Goal: Task Accomplishment & Management: Complete application form

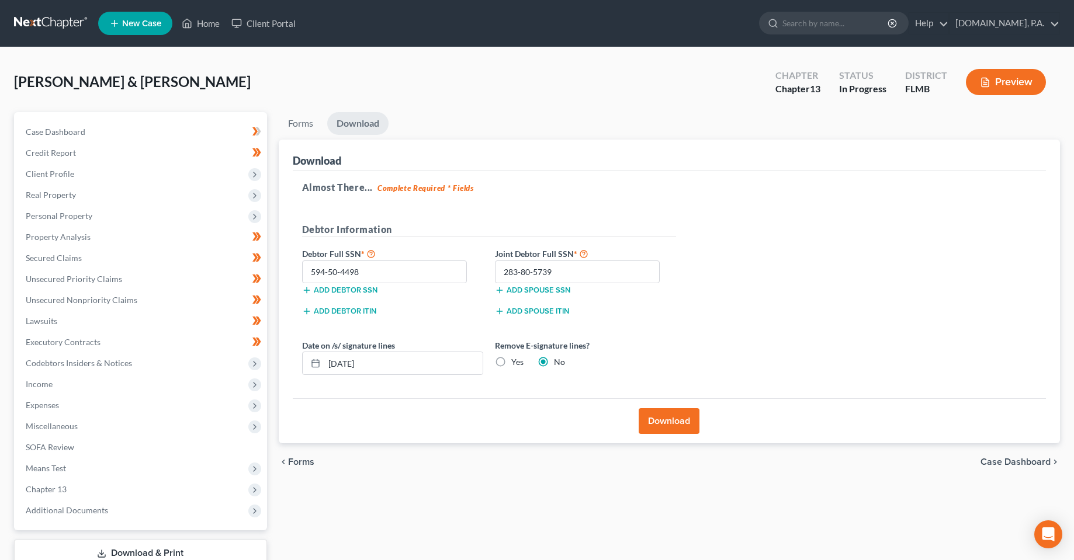
scroll to position [82, 0]
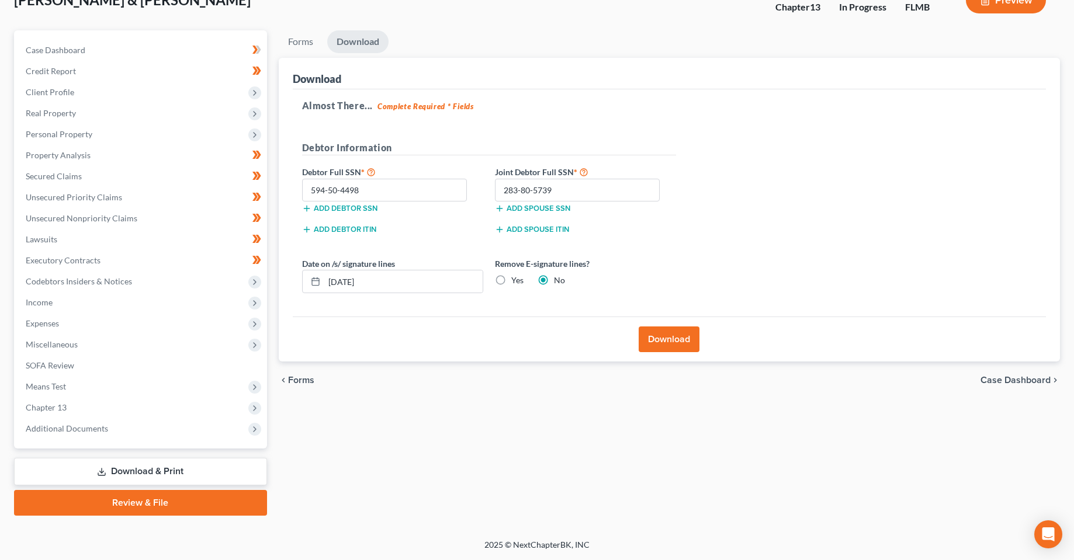
click at [574, 449] on div "Forms Download Forms Forms to Download Select which forms you would like to dow…" at bounding box center [669, 272] width 793 height 485
drag, startPoint x: 433, startPoint y: 468, endPoint x: 591, endPoint y: 529, distance: 169.6
click at [434, 468] on div "Forms Download Forms Forms to Download Select which forms you would like to dow…" at bounding box center [669, 272] width 793 height 485
drag, startPoint x: 578, startPoint y: 539, endPoint x: 429, endPoint y: 560, distance: 150.4
click at [518, 537] on div "[PERSON_NAME] & [PERSON_NAME] Upgraded Chapter Chapter 13 Status In [GEOGRAPHIC…" at bounding box center [537, 253] width 1074 height 574
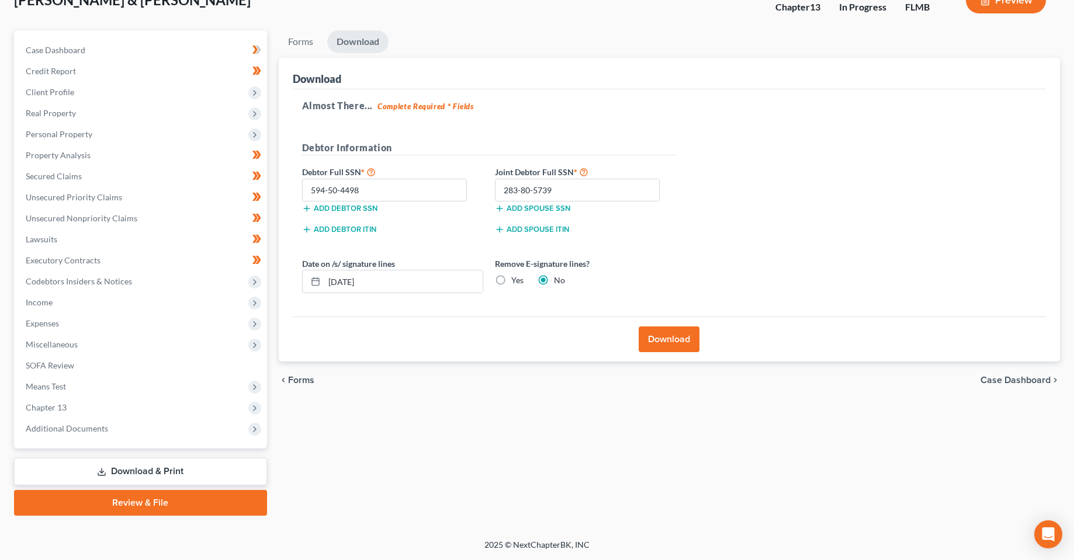
click at [429, 560] on div "2025 © NextChapterBK, INC" at bounding box center [537, 549] width 666 height 21
drag, startPoint x: 478, startPoint y: 554, endPoint x: 620, endPoint y: 544, distance: 142.3
click at [622, 544] on div "2025 © NextChapterBK, INC" at bounding box center [537, 549] width 666 height 21
click at [613, 545] on div "2025 © NextChapterBK, INC" at bounding box center [537, 549] width 666 height 21
drag, startPoint x: 570, startPoint y: 548, endPoint x: 528, endPoint y: 547, distance: 41.5
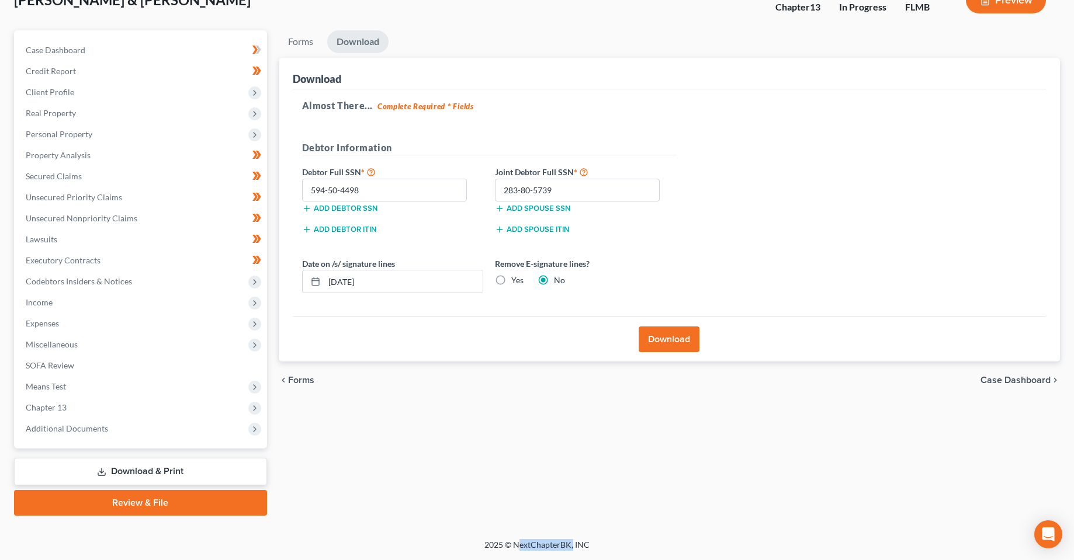
click at [521, 547] on div "2025 © NextChapterBK, INC" at bounding box center [537, 549] width 666 height 21
drag, startPoint x: 548, startPoint y: 546, endPoint x: 501, endPoint y: 555, distance: 48.2
click at [547, 546] on div "2025 © NextChapterBK, INC" at bounding box center [537, 549] width 666 height 21
click at [508, 544] on div "2025 © NextChapterBK, INC" at bounding box center [537, 549] width 666 height 21
click at [464, 464] on div "Forms Download Forms Forms to Download Select which forms you would like to dow…" at bounding box center [669, 272] width 793 height 485
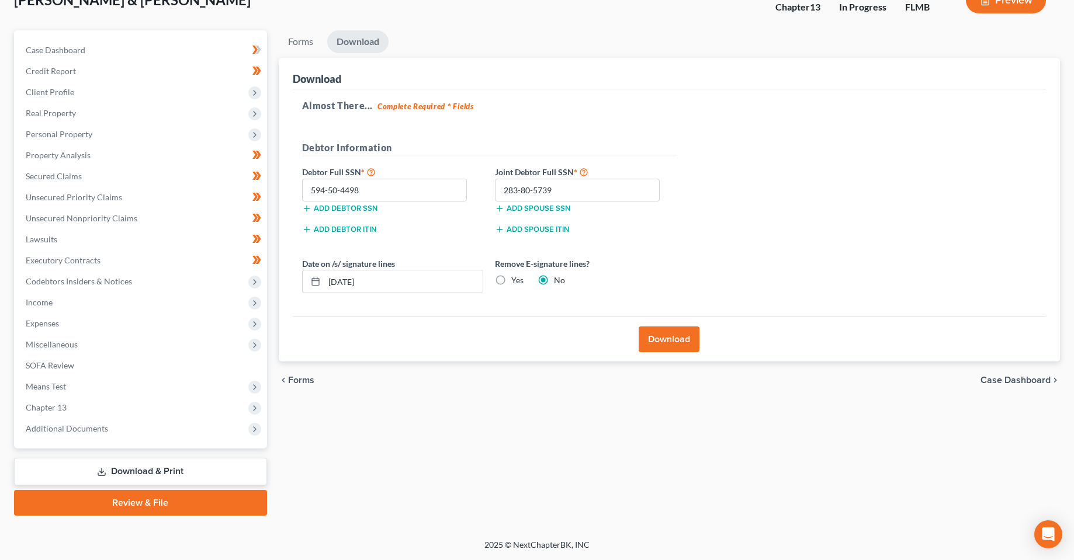
click at [584, 452] on div "Forms Download Forms Forms to Download Select which forms you would like to dow…" at bounding box center [669, 272] width 793 height 485
drag, startPoint x: 434, startPoint y: 442, endPoint x: 422, endPoint y: 443, distance: 11.7
click at [433, 443] on div "Forms Download Forms Forms to Download Select which forms you would like to dow…" at bounding box center [669, 272] width 793 height 485
click at [520, 488] on div "Forms Download Forms Forms to Download Select which forms you would like to dow…" at bounding box center [669, 272] width 793 height 485
drag, startPoint x: 499, startPoint y: 509, endPoint x: 473, endPoint y: 509, distance: 26.3
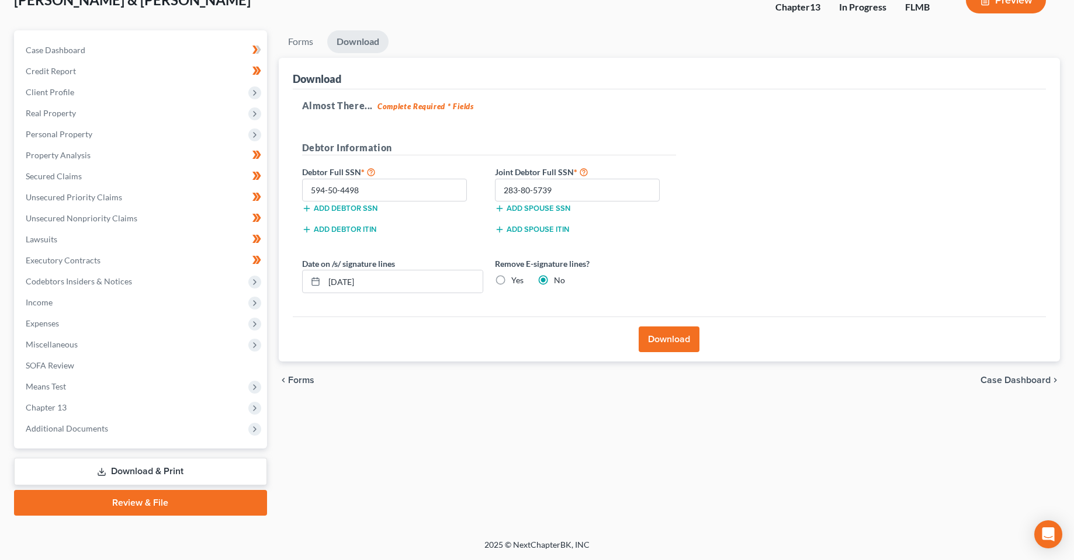
click at [498, 513] on div "Forms Download Forms Forms to Download Select which forms you would like to dow…" at bounding box center [669, 272] width 793 height 485
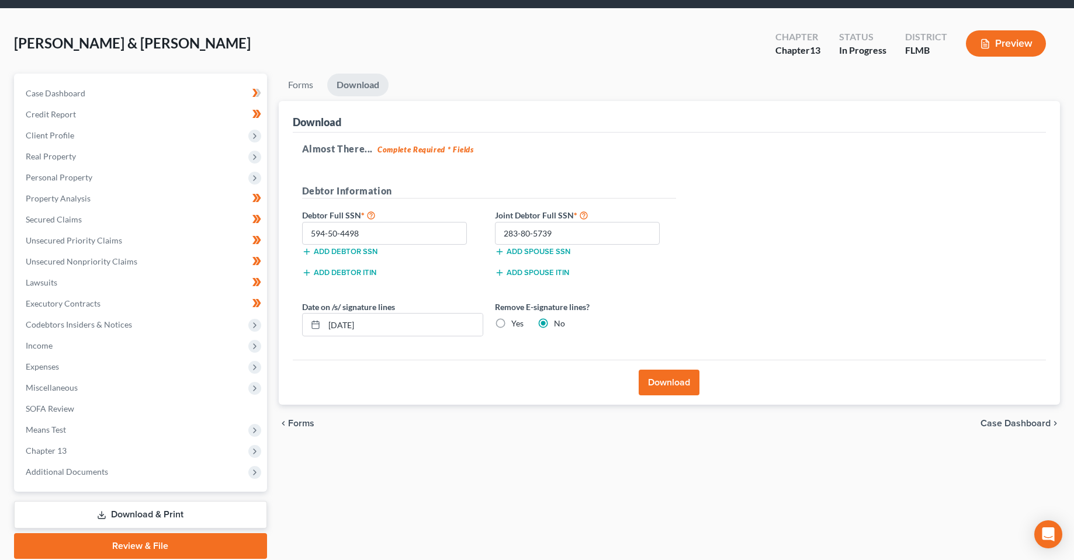
scroll to position [0, 0]
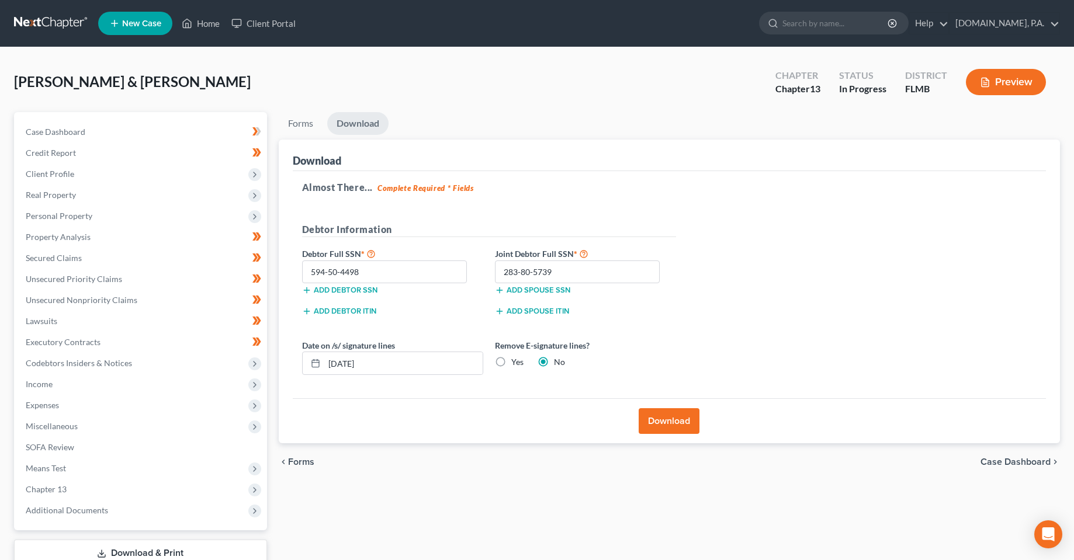
click at [469, 108] on div "[PERSON_NAME] & [PERSON_NAME] Upgraded Chapter Chapter 13 Status In [GEOGRAPHIC…" at bounding box center [537, 86] width 1046 height 51
click at [464, 94] on div "[PERSON_NAME] & [PERSON_NAME] Upgraded Chapter Chapter 13 Status In [GEOGRAPHIC…" at bounding box center [537, 86] width 1046 height 51
click at [388, 505] on div "Forms Download Forms Forms to Download Select which forms you would like to dow…" at bounding box center [669, 354] width 793 height 485
click at [506, 123] on ul "Forms Download" at bounding box center [670, 125] width 782 height 27
click at [259, 92] on div "[PERSON_NAME] & [PERSON_NAME] Upgraded Chapter Chapter 13 Status In [GEOGRAPHIC…" at bounding box center [537, 86] width 1046 height 51
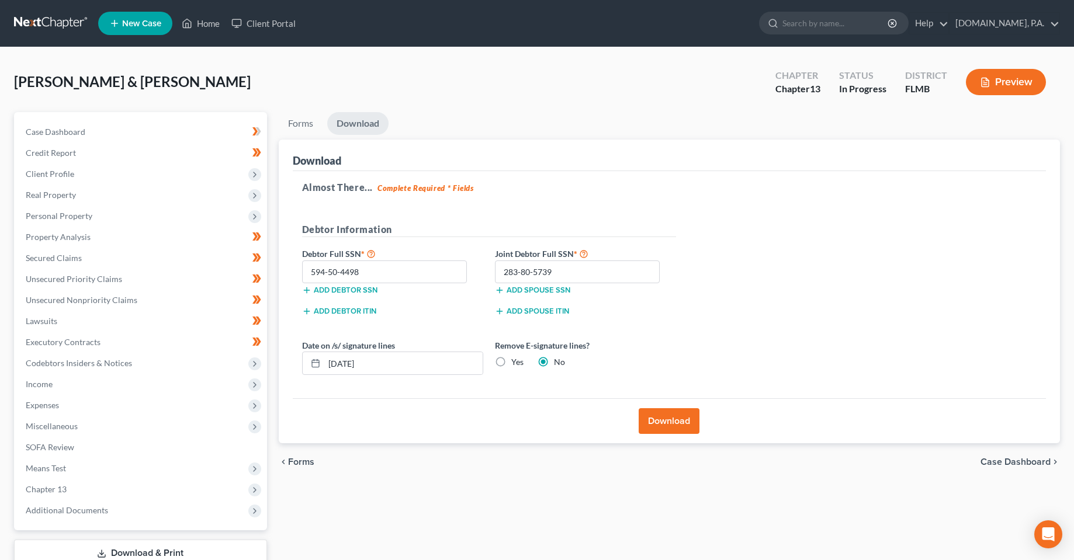
drag, startPoint x: 491, startPoint y: 477, endPoint x: 454, endPoint y: 445, distance: 48.8
click at [489, 473] on div "chevron_left Forms Case Dashboard chevron_right" at bounding box center [670, 461] width 782 height 37
drag, startPoint x: 367, startPoint y: 502, endPoint x: 380, endPoint y: 502, distance: 12.9
click at [367, 504] on div "Forms Download Forms Forms to Download Select which forms you would like to dow…" at bounding box center [669, 354] width 793 height 485
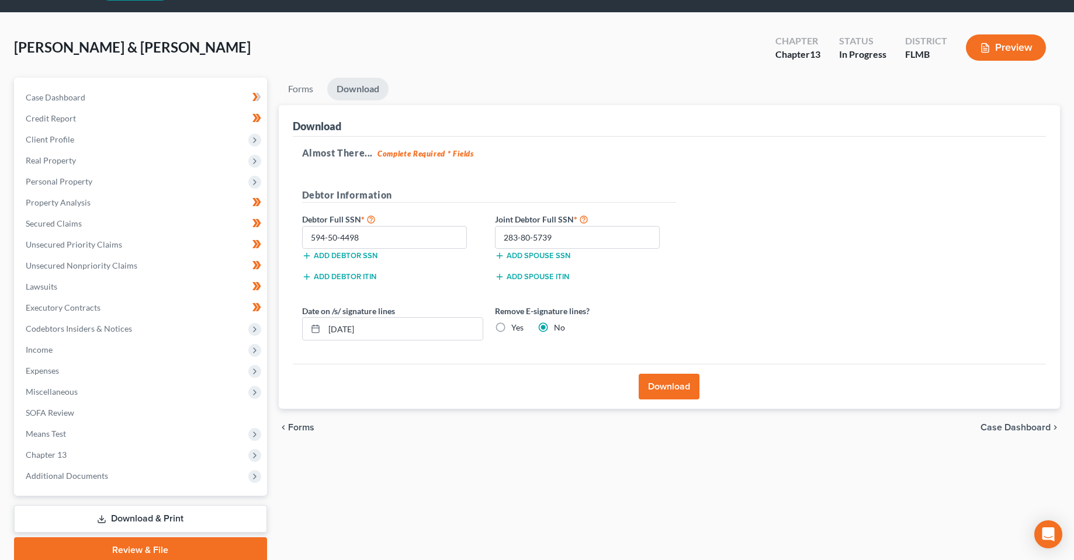
scroll to position [82, 0]
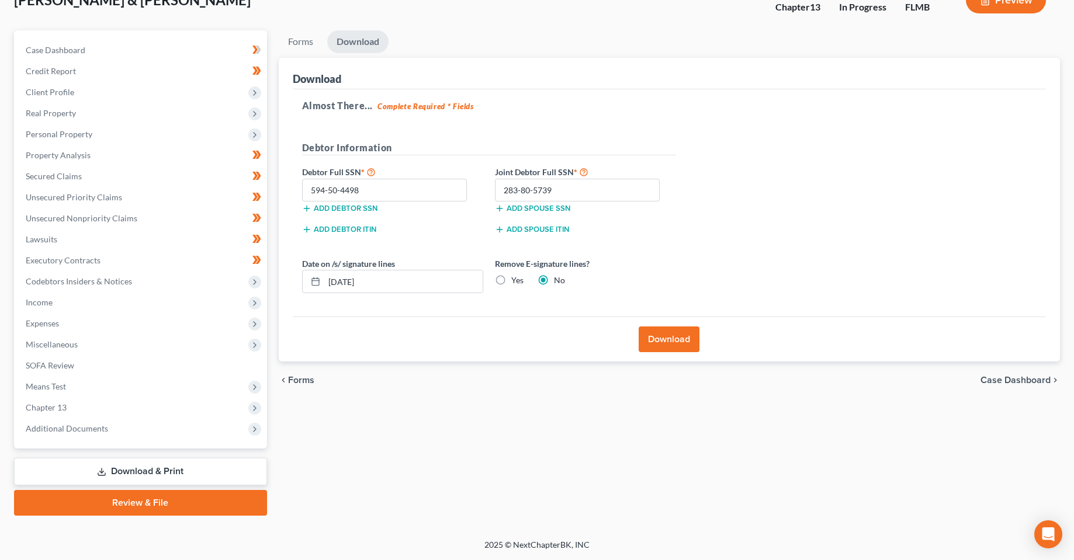
click at [473, 472] on div "Forms Download Forms Forms to Download Select which forms you would like to dow…" at bounding box center [669, 272] width 793 height 485
drag, startPoint x: 512, startPoint y: 540, endPoint x: 571, endPoint y: 548, distance: 59.5
click at [571, 548] on div "2025 © NextChapterBK, INC" at bounding box center [537, 549] width 666 height 21
click at [556, 548] on div "2025 © NextChapterBK, INC" at bounding box center [537, 549] width 666 height 21
click at [572, 548] on div "2025 © NextChapterBK, INC" at bounding box center [537, 549] width 666 height 21
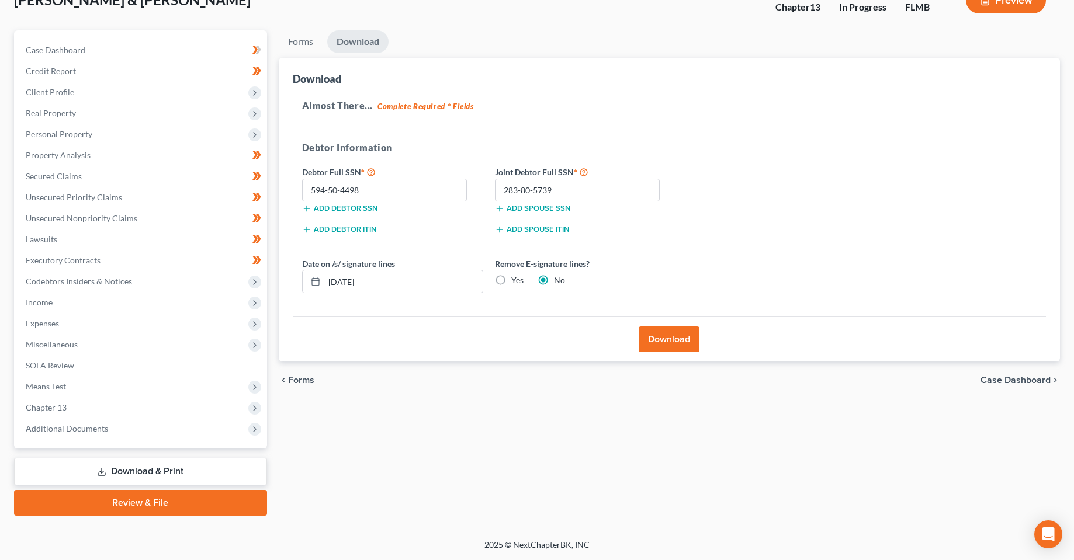
click at [574, 545] on div "2025 © NextChapterBK, INC" at bounding box center [537, 549] width 666 height 21
drag, startPoint x: 570, startPoint y: 547, endPoint x: 516, endPoint y: 543, distance: 53.9
click at [516, 543] on div "2025 © NextChapterBK, INC" at bounding box center [537, 549] width 666 height 21
click at [522, 551] on div "2025 © NextChapterBK, INC" at bounding box center [537, 549] width 666 height 21
drag, startPoint x: 513, startPoint y: 546, endPoint x: 600, endPoint y: 550, distance: 86.6
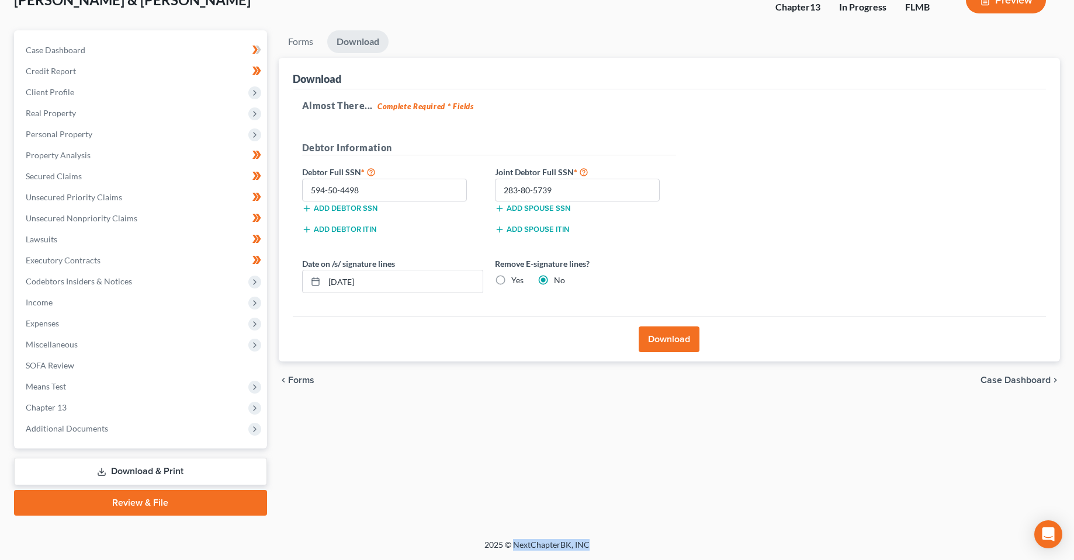
click at [591, 550] on div "2025 © NextChapterBK, INC" at bounding box center [537, 549] width 666 height 21
click at [600, 550] on div "2025 © NextChapterBK, INC" at bounding box center [537, 549] width 666 height 21
drag, startPoint x: 596, startPoint y: 544, endPoint x: 538, endPoint y: 546, distance: 58.4
click at [484, 548] on div "2025 © NextChapterBK, INC" at bounding box center [537, 549] width 666 height 21
click at [575, 544] on div "2025 © NextChapterBK, INC" at bounding box center [537, 549] width 666 height 21
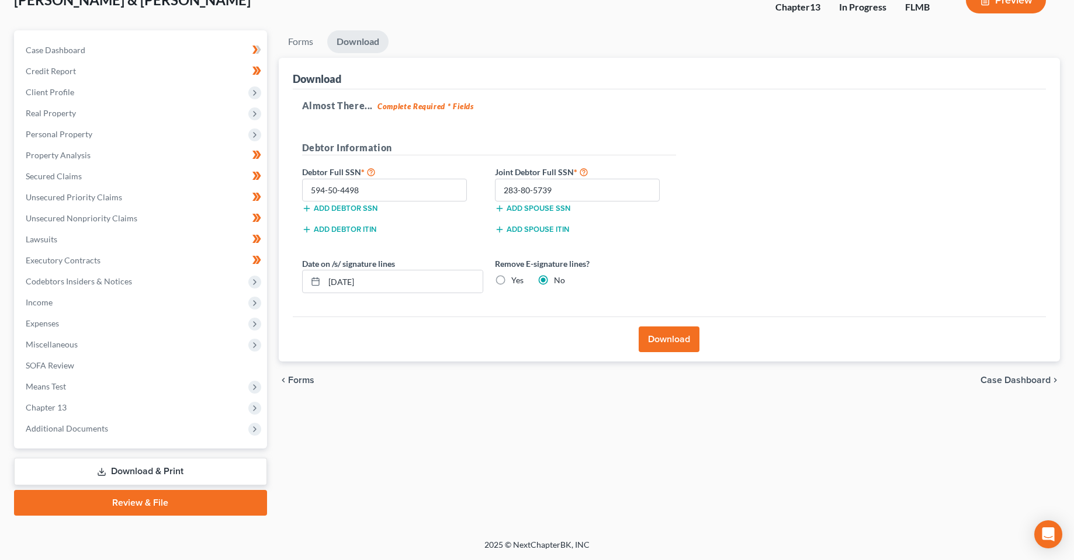
click at [587, 545] on div "2025 © NextChapterBK, INC" at bounding box center [537, 549] width 666 height 21
drag, startPoint x: 591, startPoint y: 543, endPoint x: 447, endPoint y: 556, distance: 144.3
click at [443, 554] on div "2025 © NextChapterBK, INC" at bounding box center [537, 549] width 666 height 21
click at [494, 553] on div "2025 © NextChapterBK, INC" at bounding box center [537, 549] width 666 height 21
click at [489, 551] on div "2025 © NextChapterBK, INC" at bounding box center [537, 549] width 666 height 21
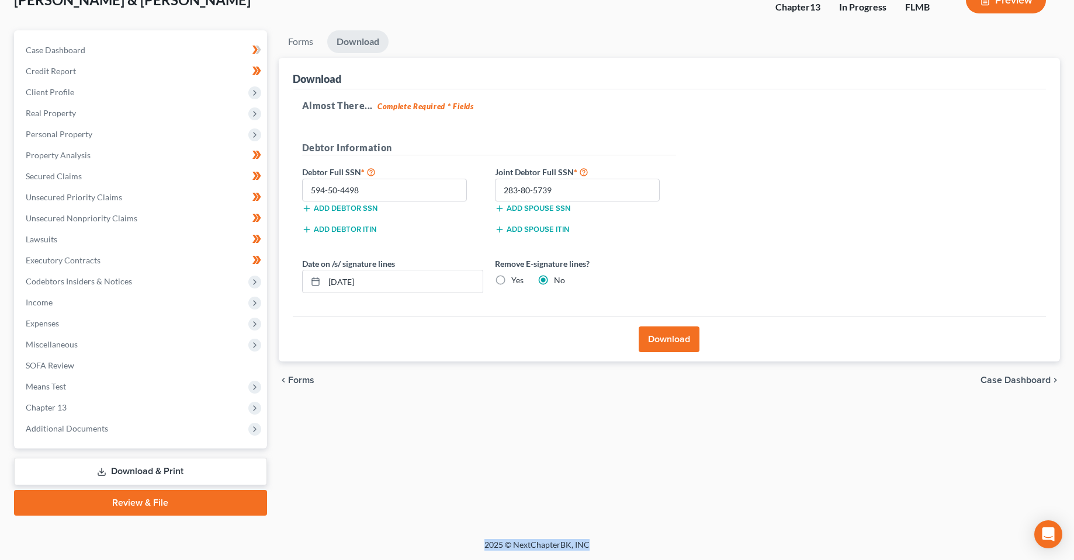
drag, startPoint x: 487, startPoint y: 546, endPoint x: 615, endPoint y: 553, distance: 127.5
click at [595, 553] on div "2025 © NextChapterBK, INC" at bounding box center [537, 549] width 666 height 21
click at [616, 553] on div "2025 © NextChapterBK, INC" at bounding box center [537, 549] width 666 height 21
drag, startPoint x: 603, startPoint y: 549, endPoint x: 474, endPoint y: 546, distance: 129.1
click at [474, 546] on div "2025 © NextChapterBK, INC" at bounding box center [537, 549] width 666 height 21
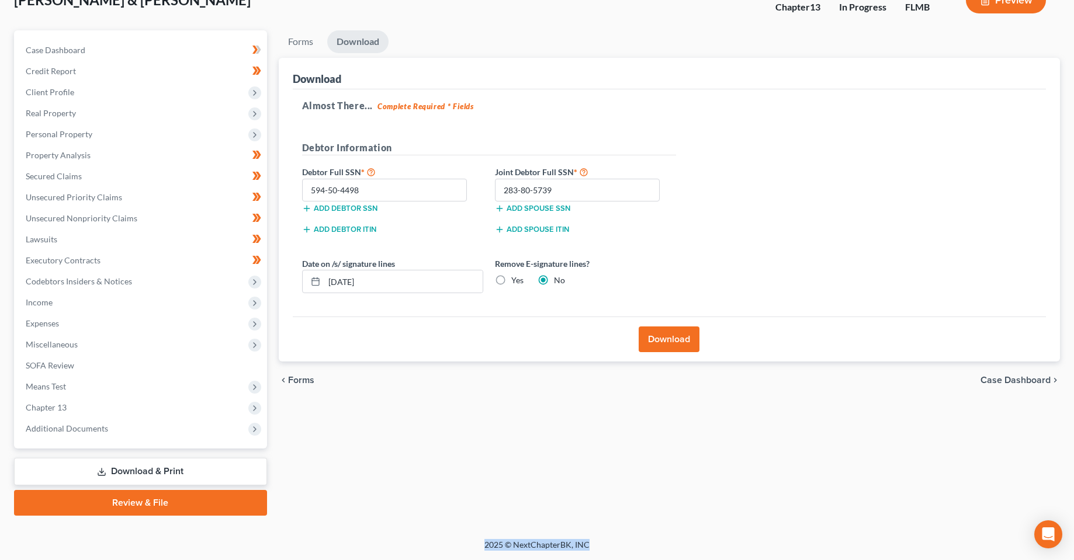
click at [486, 543] on div "2025 © NextChapterBK, INC" at bounding box center [537, 549] width 666 height 21
click at [487, 544] on div "2025 © NextChapterBK, INC" at bounding box center [537, 549] width 666 height 21
click at [515, 545] on div "2025 © NextChapterBK, INC" at bounding box center [537, 549] width 666 height 21
drag, startPoint x: 515, startPoint y: 545, endPoint x: 524, endPoint y: 542, distance: 9.2
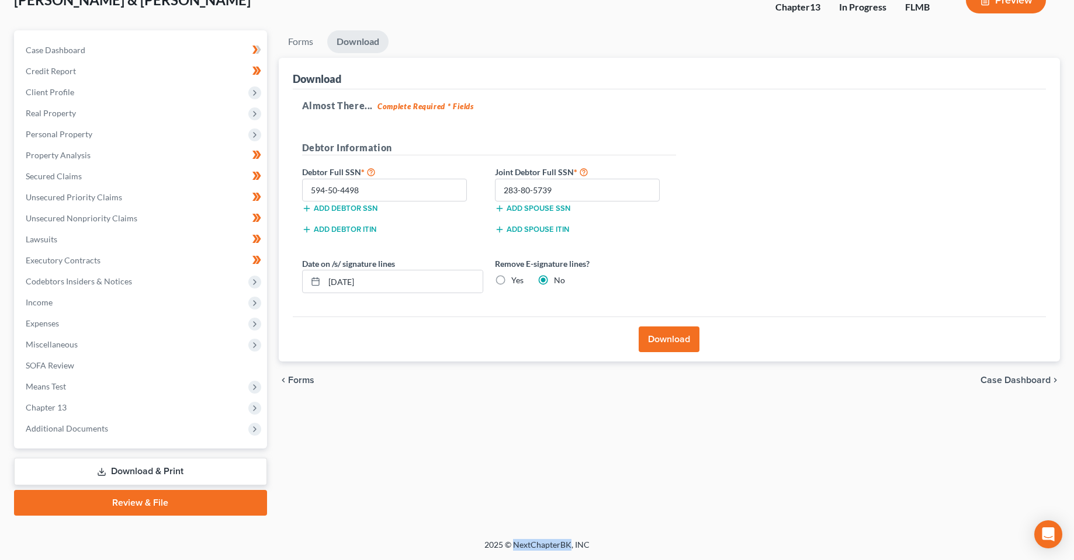
click at [513, 544] on div "2025 © NextChapterBK, INC" at bounding box center [537, 549] width 666 height 21
click at [524, 542] on div "2025 © NextChapterBK, INC" at bounding box center [537, 549] width 666 height 21
click at [525, 543] on div "2025 © NextChapterBK, INC" at bounding box center [537, 549] width 666 height 21
click at [490, 545] on div "2025 © NextChapterBK, INC" at bounding box center [537, 549] width 666 height 21
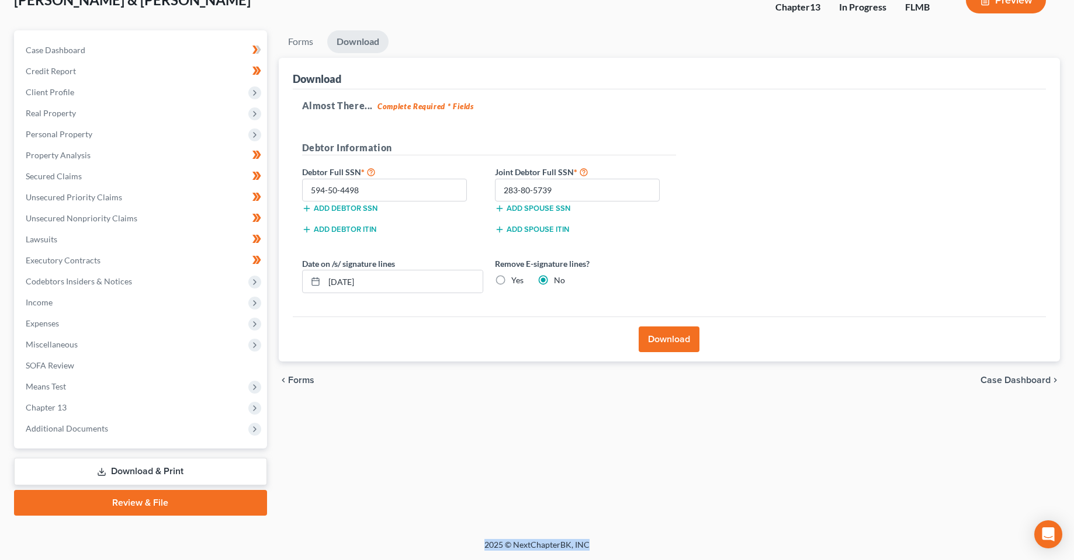
click at [490, 545] on div "2025 © NextChapterBK, INC" at bounding box center [537, 549] width 666 height 21
click at [556, 544] on div "2025 © NextChapterBK, INC" at bounding box center [537, 549] width 666 height 21
click at [557, 544] on div "2025 © NextChapterBK, INC" at bounding box center [537, 549] width 666 height 21
click at [505, 551] on div "2025 © NextChapterBK, INC" at bounding box center [537, 549] width 666 height 21
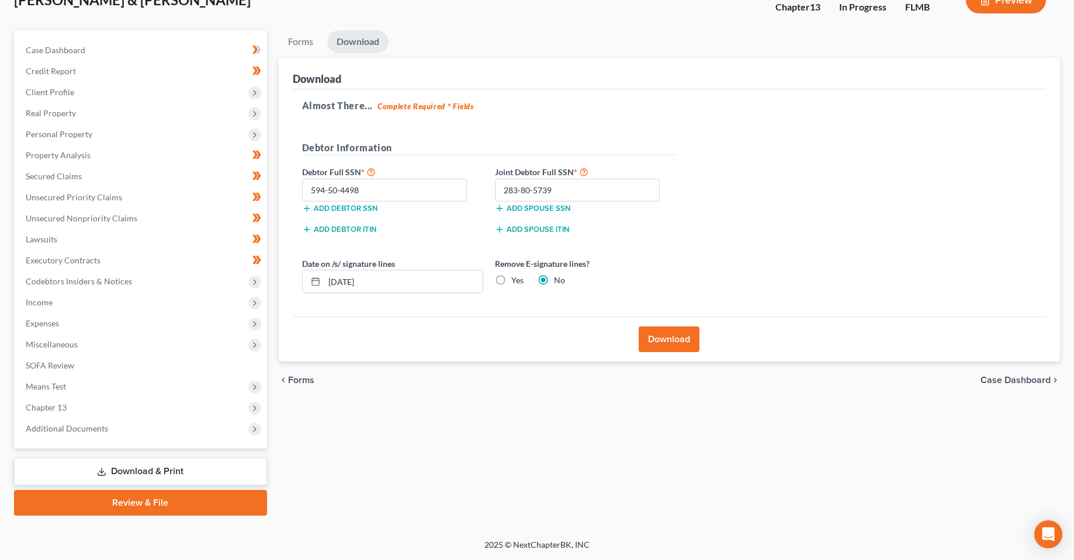
click at [502, 547] on div "2025 © NextChapterBK, INC" at bounding box center [537, 549] width 666 height 21
click at [535, 542] on div "2025 © NextChapterBK, INC" at bounding box center [537, 549] width 666 height 21
click at [535, 543] on div "2025 © NextChapterBK, INC" at bounding box center [537, 549] width 666 height 21
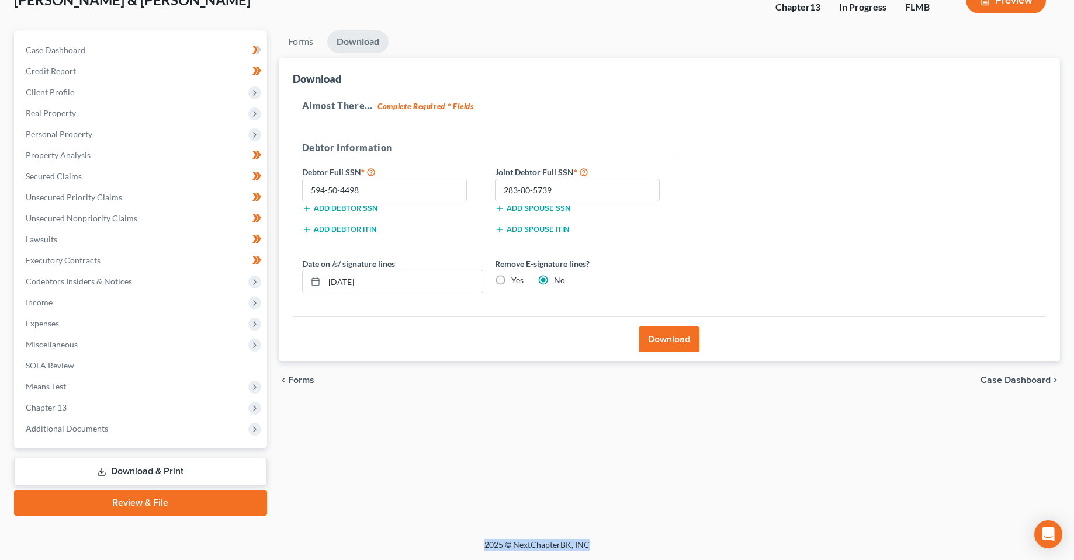
click at [535, 543] on div "2025 © NextChapterBK, INC" at bounding box center [537, 549] width 666 height 21
click at [471, 546] on div "2025 © NextChapterBK, INC" at bounding box center [537, 549] width 666 height 21
click at [496, 543] on div "2025 © NextChapterBK, INC" at bounding box center [537, 549] width 666 height 21
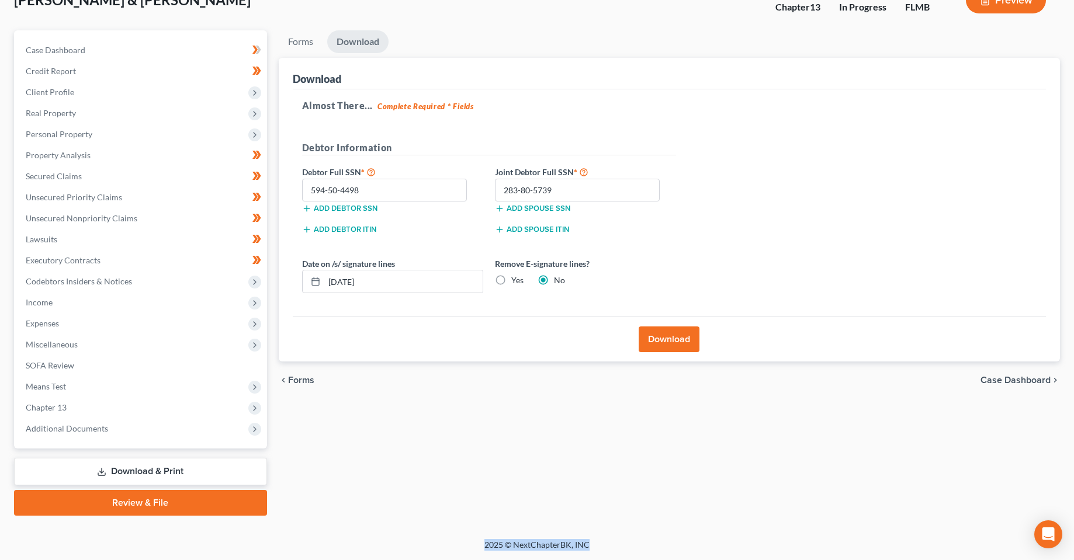
click at [552, 549] on div "2025 © NextChapterBK, INC" at bounding box center [537, 549] width 666 height 21
click at [490, 542] on div "2025 © NextChapterBK, INC" at bounding box center [537, 549] width 666 height 21
click at [492, 542] on div "2025 © NextChapterBK, INC" at bounding box center [537, 549] width 666 height 21
click at [494, 542] on div "2025 © NextChapterBK, INC" at bounding box center [537, 549] width 666 height 21
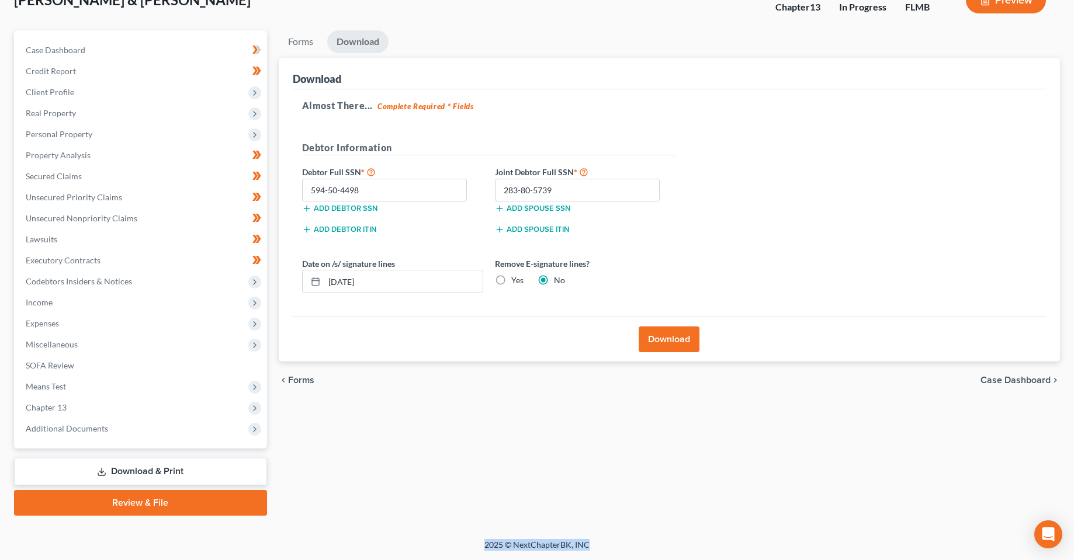
drag, startPoint x: 477, startPoint y: 547, endPoint x: 634, endPoint y: 542, distance: 156.7
click at [601, 550] on div "2025 © NextChapterBK, INC" at bounding box center [537, 549] width 666 height 21
click at [634, 542] on div "2025 © NextChapterBK, INC" at bounding box center [537, 549] width 666 height 21
click at [384, 487] on div "Forms Download Forms Forms to Download Select which forms you would like to dow…" at bounding box center [669, 272] width 793 height 485
click at [619, 425] on div "Forms Download Forms Forms to Download Select which forms you would like to dow…" at bounding box center [669, 272] width 793 height 485
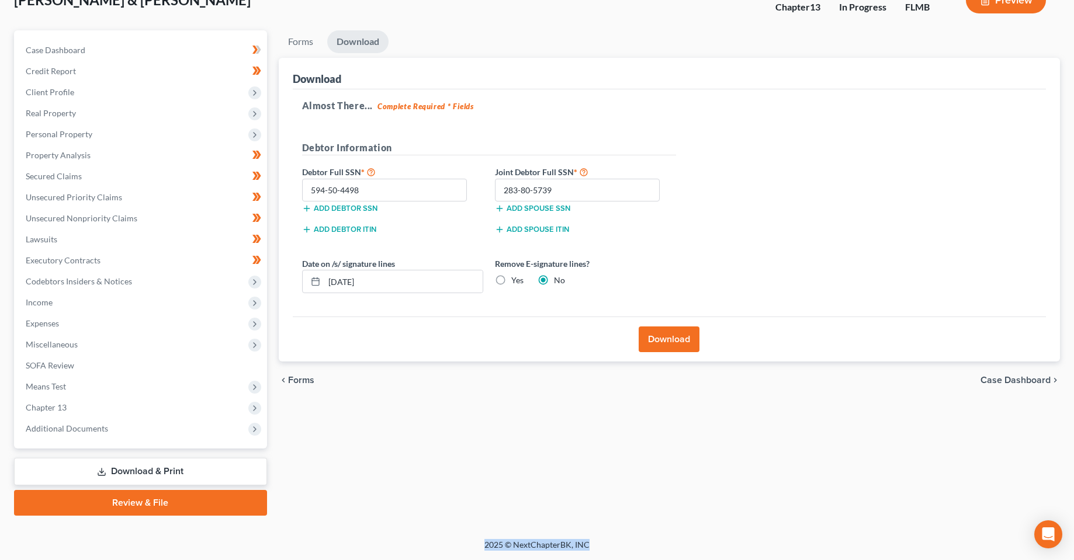
drag, startPoint x: 601, startPoint y: 544, endPoint x: 460, endPoint y: 529, distance: 141.6
click at [453, 547] on div "2025 © NextChapterBK, INC" at bounding box center [537, 549] width 666 height 21
click at [471, 491] on div "Forms Download Forms Forms to Download Select which forms you would like to dow…" at bounding box center [669, 272] width 793 height 485
drag, startPoint x: 460, startPoint y: 469, endPoint x: 67, endPoint y: 442, distance: 394.0
click at [460, 469] on div "Forms Download Forms Forms to Download Select which forms you would like to dow…" at bounding box center [669, 272] width 793 height 485
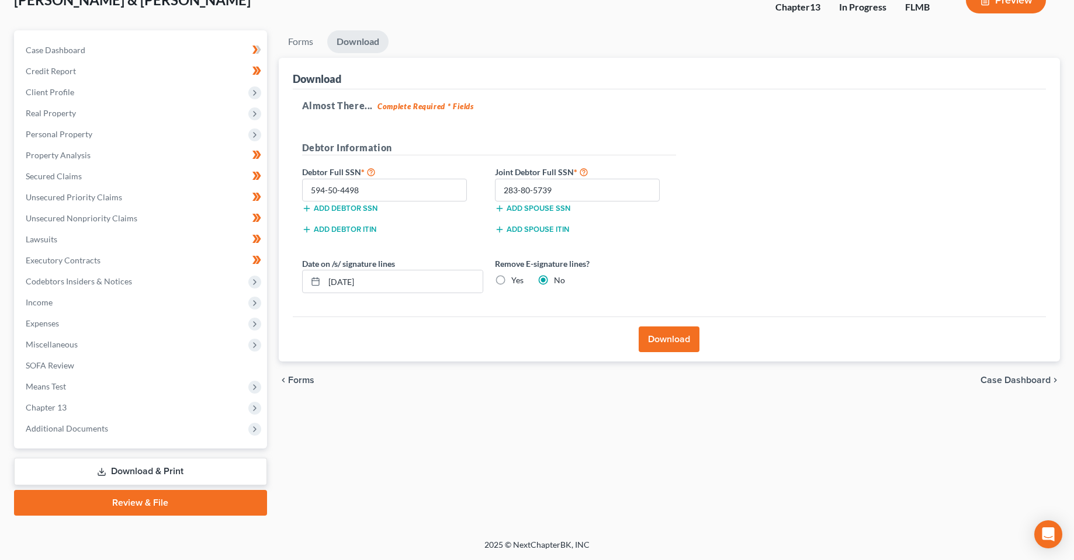
click at [346, 487] on div "Forms Download Forms Forms to Download Select which forms you would like to dow…" at bounding box center [669, 272] width 793 height 485
click at [497, 401] on div "Forms Download Forms Forms to Download Select which forms you would like to dow…" at bounding box center [669, 272] width 793 height 485
click at [418, 494] on div "Forms Download Forms Forms to Download Select which forms you would like to dow…" at bounding box center [669, 272] width 793 height 485
click at [538, 433] on div "Forms Download Forms Forms to Download Select which forms you would like to dow…" at bounding box center [669, 272] width 793 height 485
click at [407, 439] on div "Forms Download Forms Forms to Download Select which forms you would like to dow…" at bounding box center [669, 272] width 793 height 485
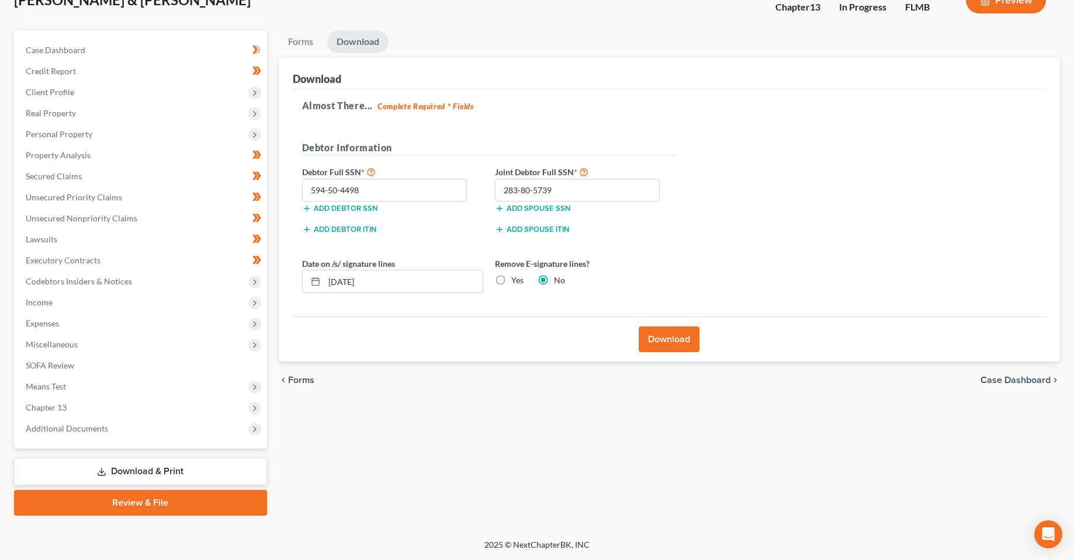
click at [411, 438] on div "Forms Download Forms Forms to Download Select which forms you would like to dow…" at bounding box center [669, 272] width 793 height 485
click at [504, 405] on div "Forms Download Forms Forms to Download Select which forms you would like to dow…" at bounding box center [669, 272] width 793 height 485
click at [169, 513] on link "Review & File" at bounding box center [140, 503] width 253 height 26
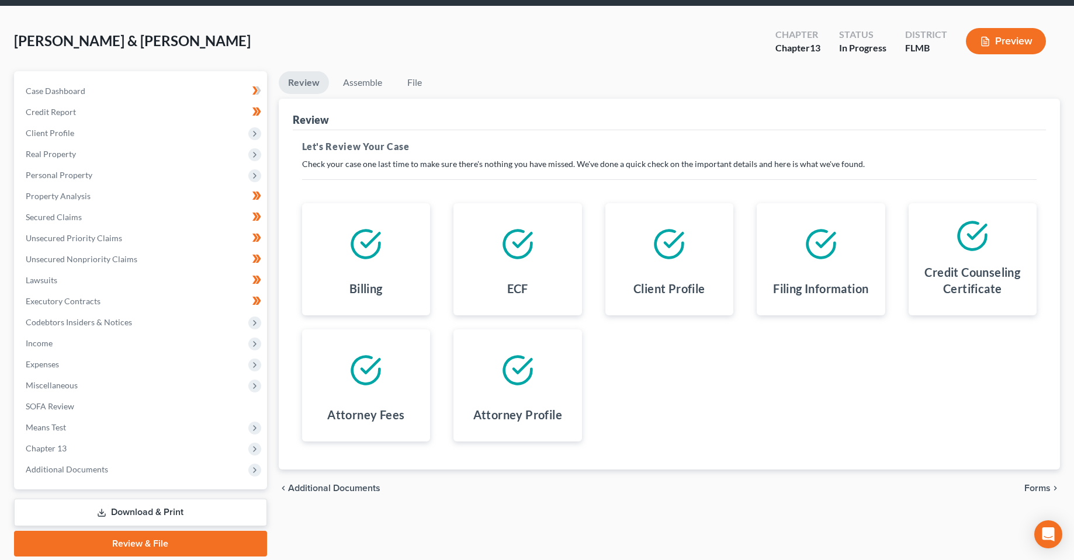
scroll to position [82, 0]
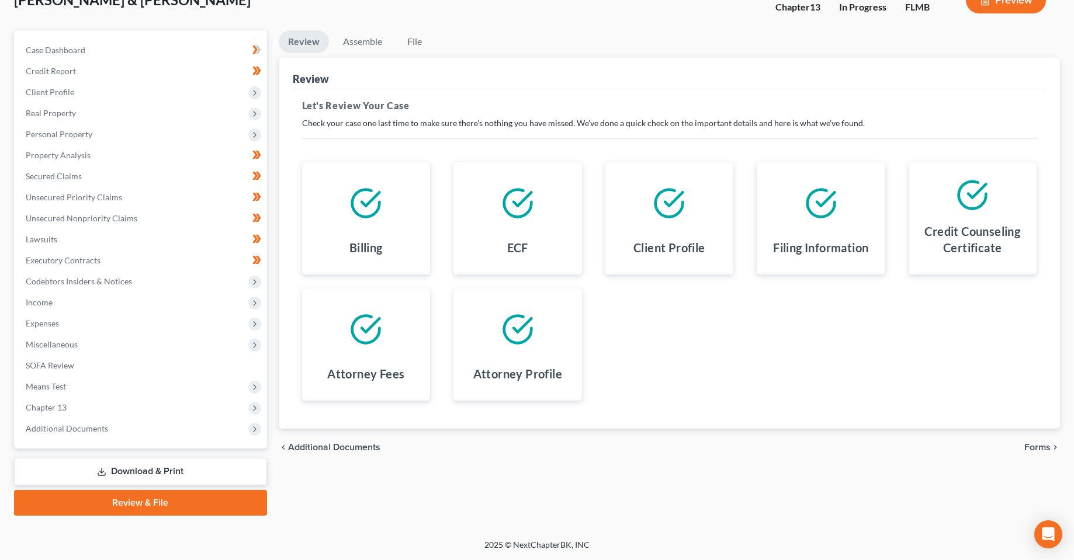
click at [1040, 443] on span "Forms" at bounding box center [1037, 447] width 26 height 9
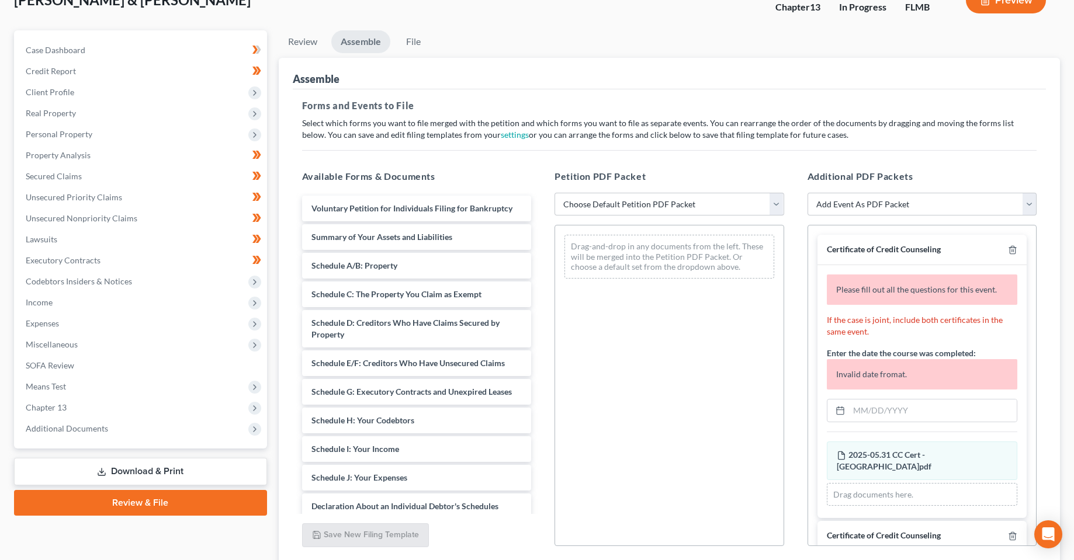
click at [594, 192] on div "Petition PDF Packet Choose Default Petition PDF Packet Complete Bankruptcy Peti…" at bounding box center [669, 358] width 253 height 396
click at [607, 227] on div "Drag-and-drop in any documents from the left. These will be merged into the Pet…" at bounding box center [669, 256] width 228 height 63
drag, startPoint x: 606, startPoint y: 211, endPoint x: 637, endPoint y: 317, distance: 110.0
click at [606, 211] on select "Choose Default Petition PDF Packet Complete Bankruptcy Petition (all forms and …" at bounding box center [669, 204] width 230 height 23
select select "0"
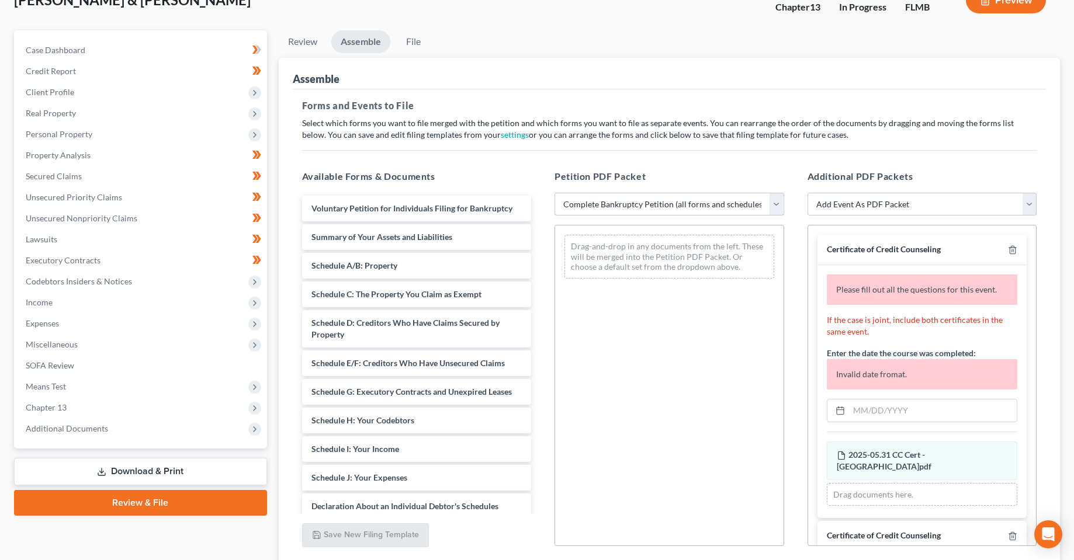
click at [554, 193] on select "Choose Default Petition PDF Packet Complete Bankruptcy Petition (all forms and …" at bounding box center [669, 204] width 230 height 23
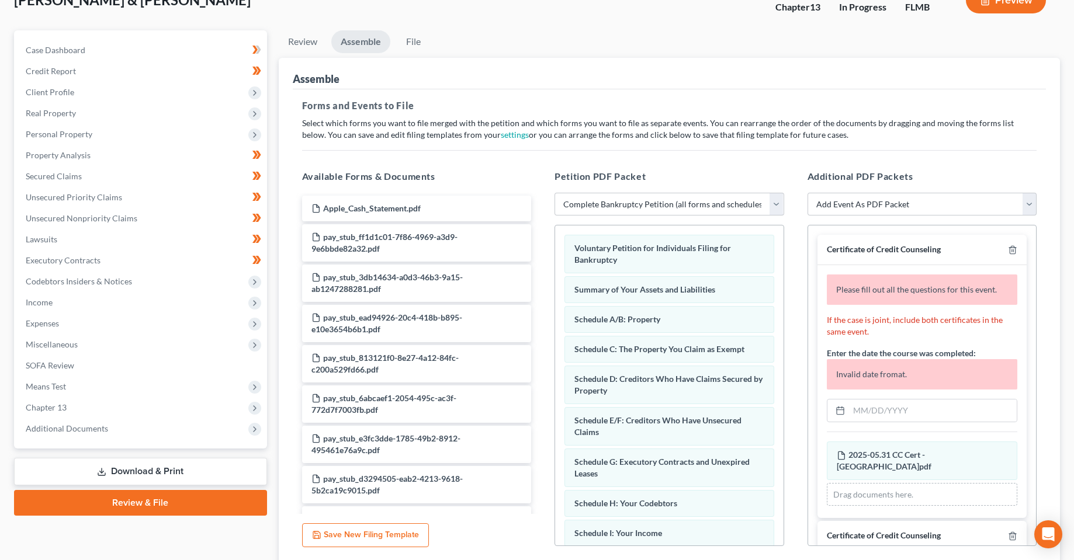
click at [754, 125] on p "Select which forms you want to file merged with the petition and which forms yo…" at bounding box center [669, 128] width 735 height 23
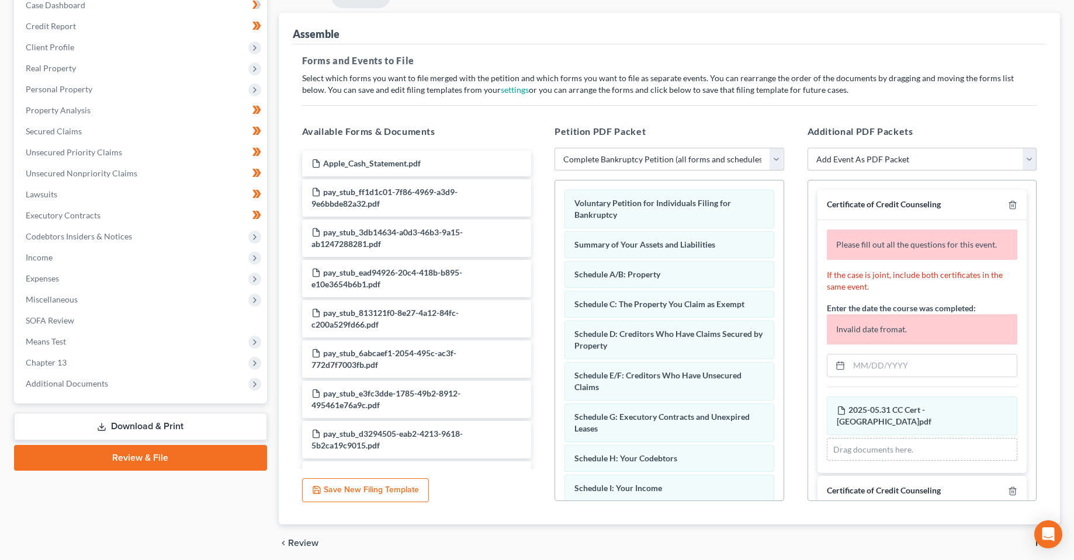
scroll to position [173, 0]
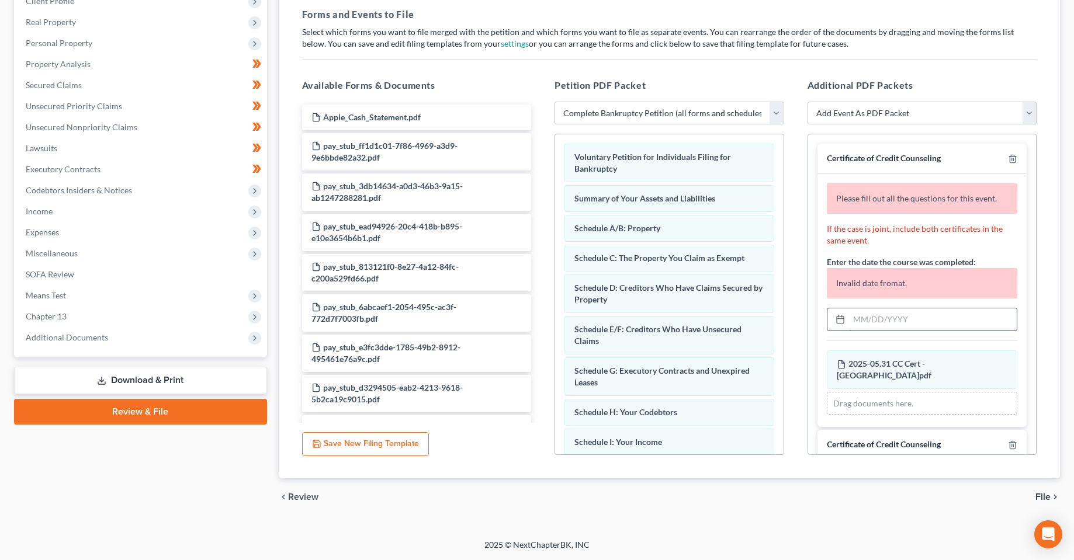
click at [875, 315] on input "text" at bounding box center [933, 319] width 168 height 22
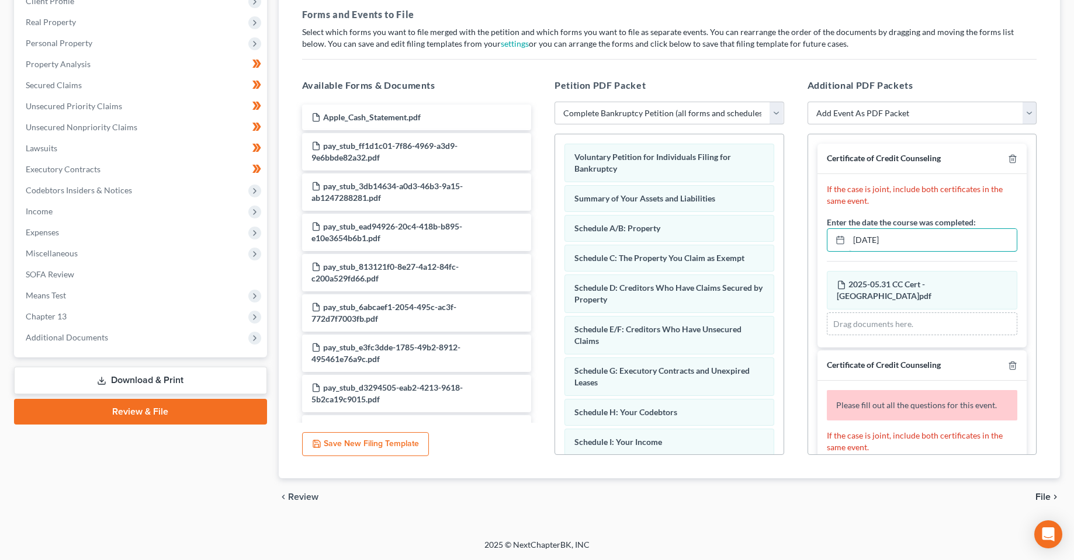
type input "[DATE]"
click at [883, 320] on div "Drag documents here." at bounding box center [922, 324] width 191 height 23
click at [883, 313] on div "Drag documents here." at bounding box center [922, 324] width 191 height 23
click at [882, 313] on div "Drag documents here." at bounding box center [922, 324] width 191 height 23
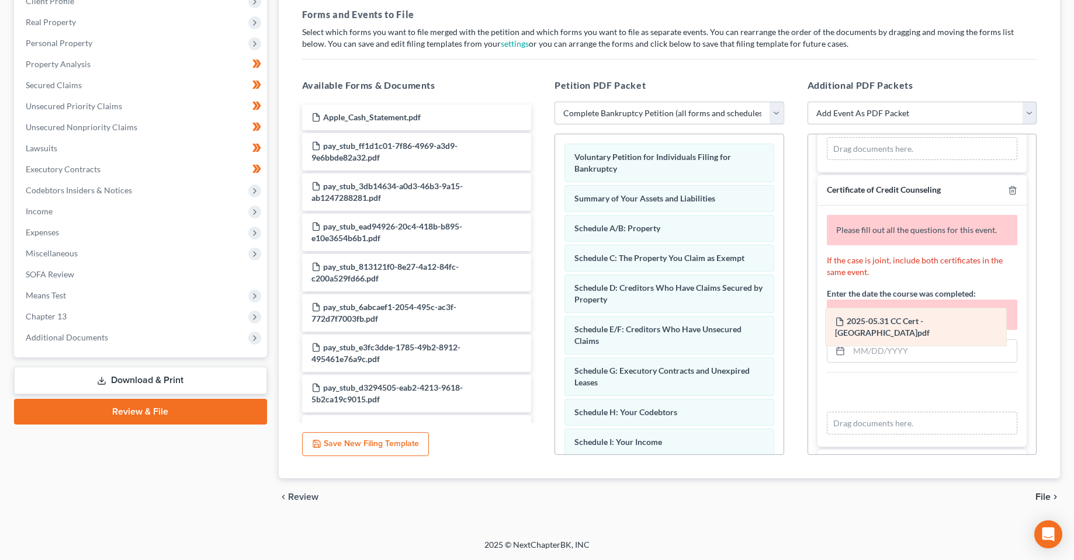
scroll to position [205, 0]
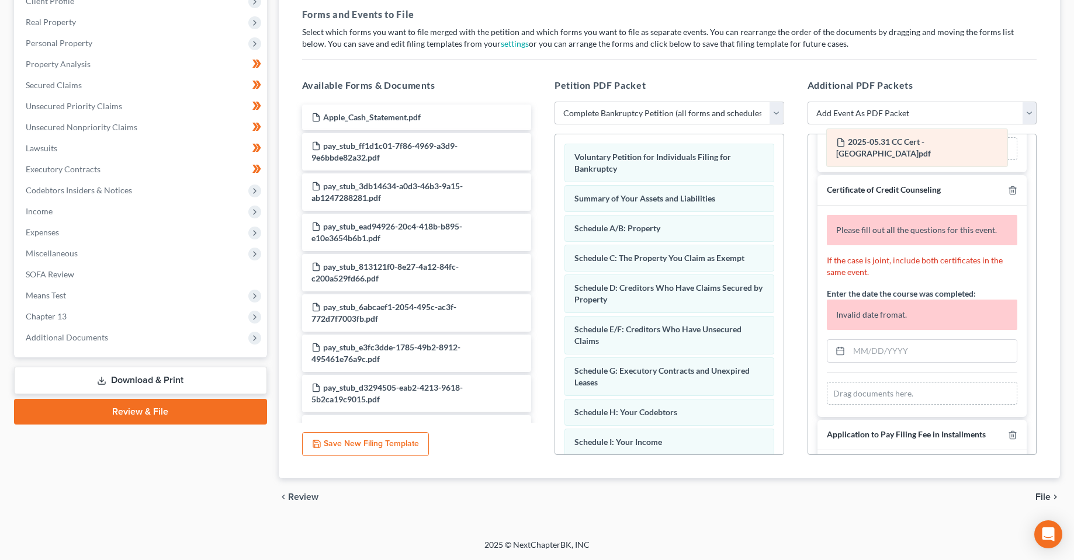
drag, startPoint x: 890, startPoint y: 390, endPoint x: 890, endPoint y: 148, distance: 241.8
click at [890, 382] on div "2025-05.31 CC Cert - [GEOGRAPHIC_DATA]pdf Amended 2025-05.31 CC Cert - [GEOGRAP…" at bounding box center [922, 393] width 191 height 23
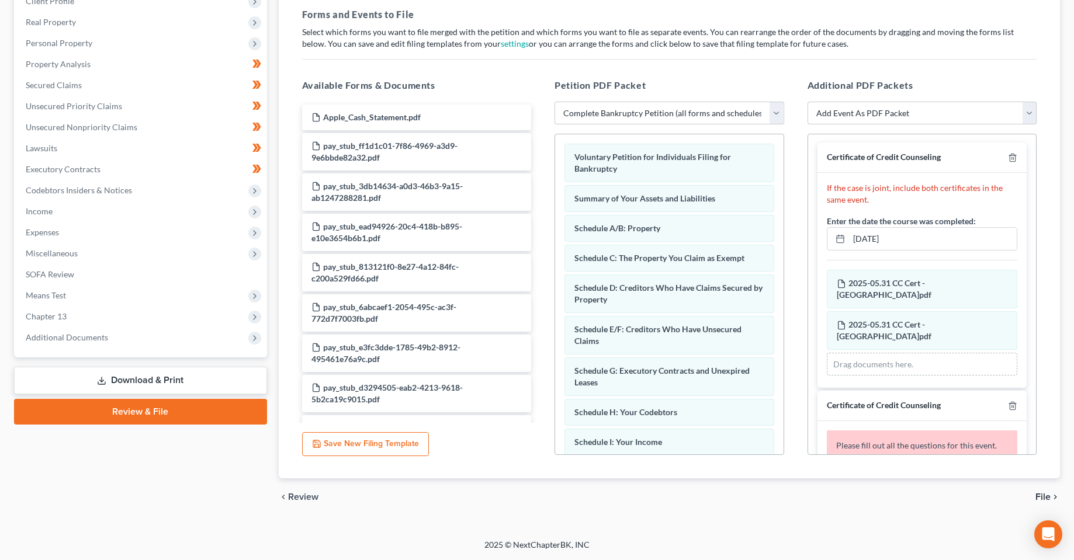
scroll to position [0, 0]
click at [1009, 404] on icon "button" at bounding box center [1011, 408] width 5 height 8
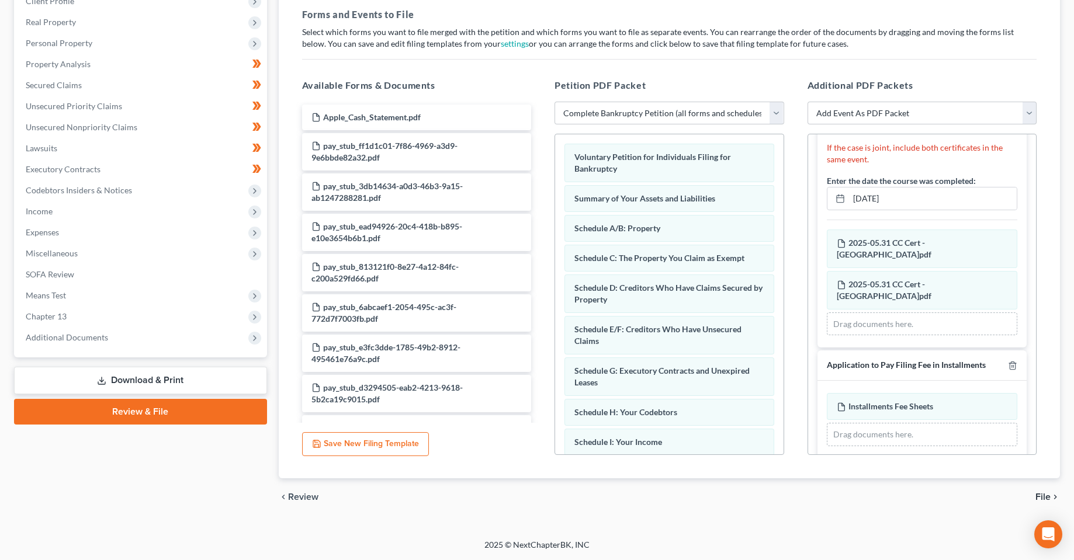
scroll to position [123, 0]
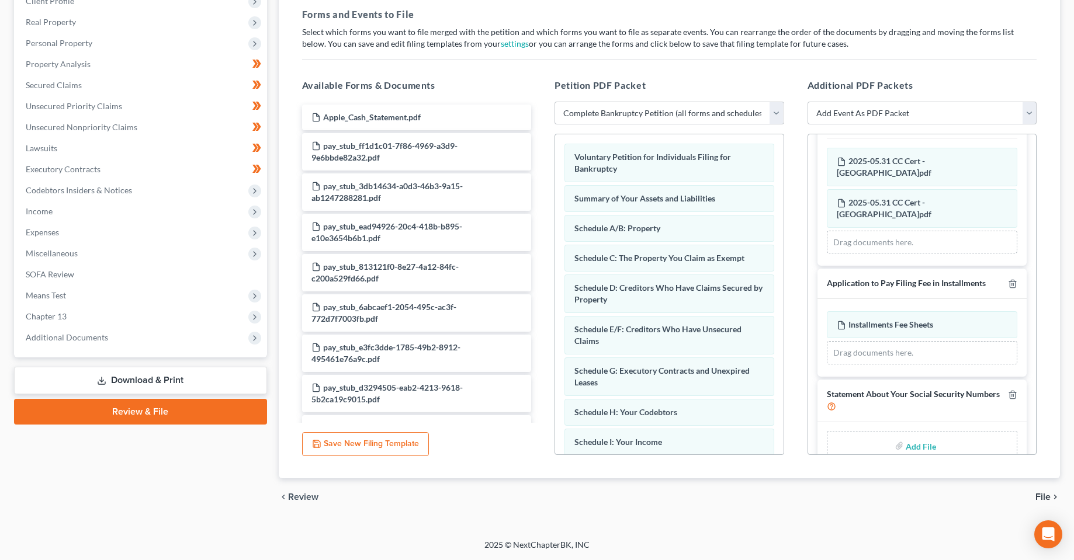
type input "C:\fakepath\Form 121 - [GEOGRAPHIC_DATA]pdf"
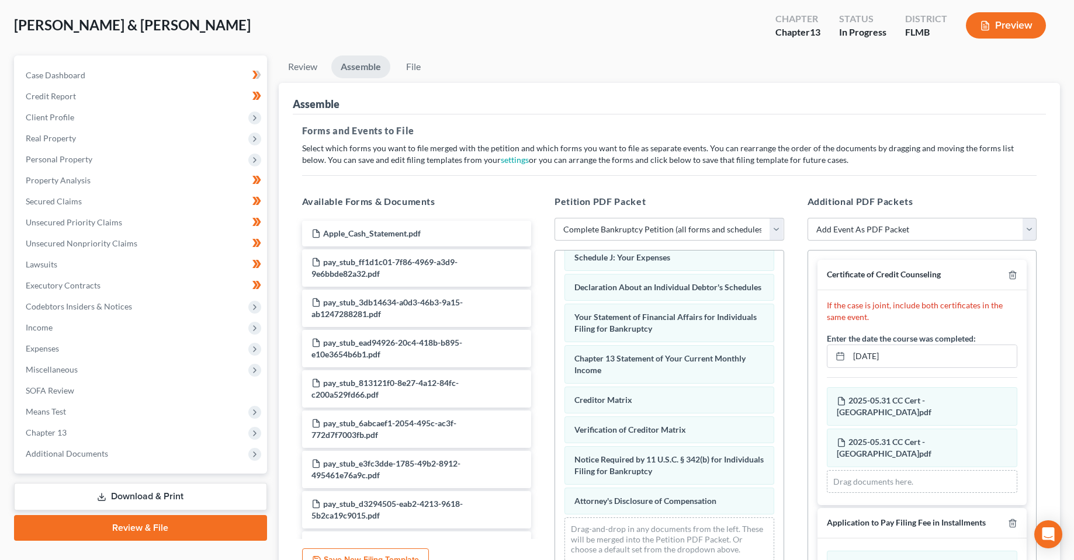
scroll to position [173, 0]
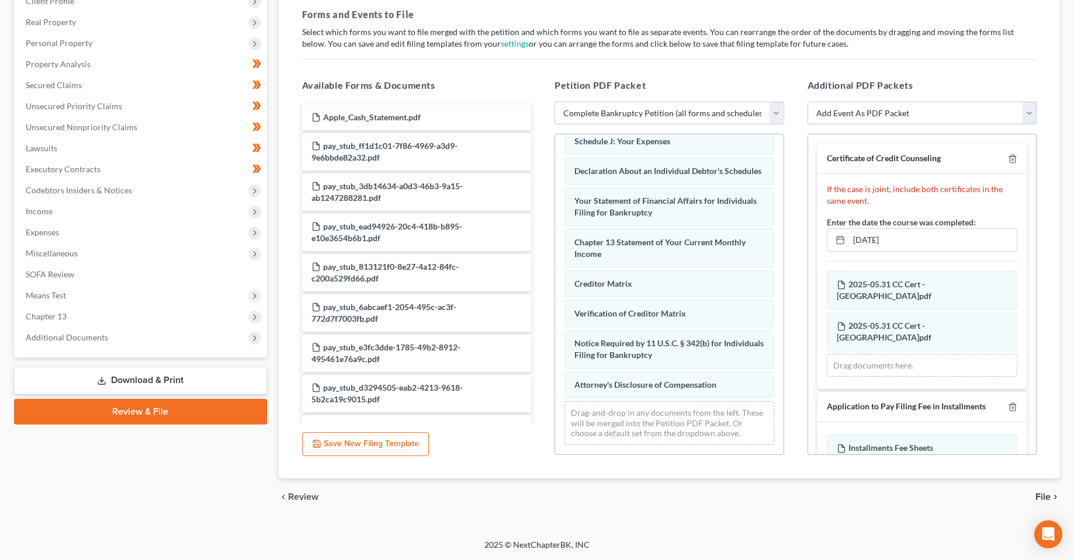
click at [1046, 499] on span "File" at bounding box center [1042, 496] width 15 height 9
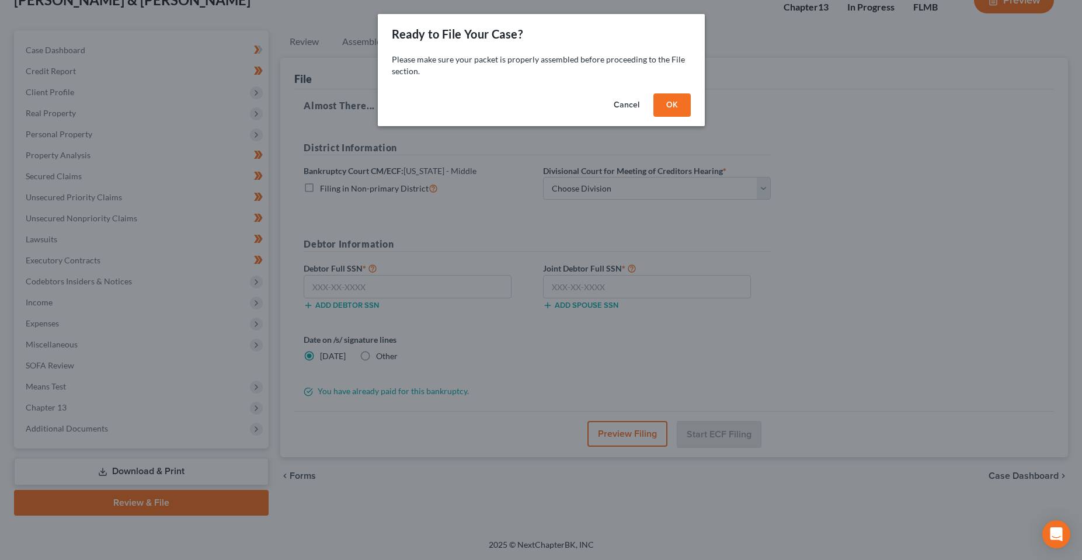
click at [676, 110] on button "OK" at bounding box center [672, 104] width 37 height 23
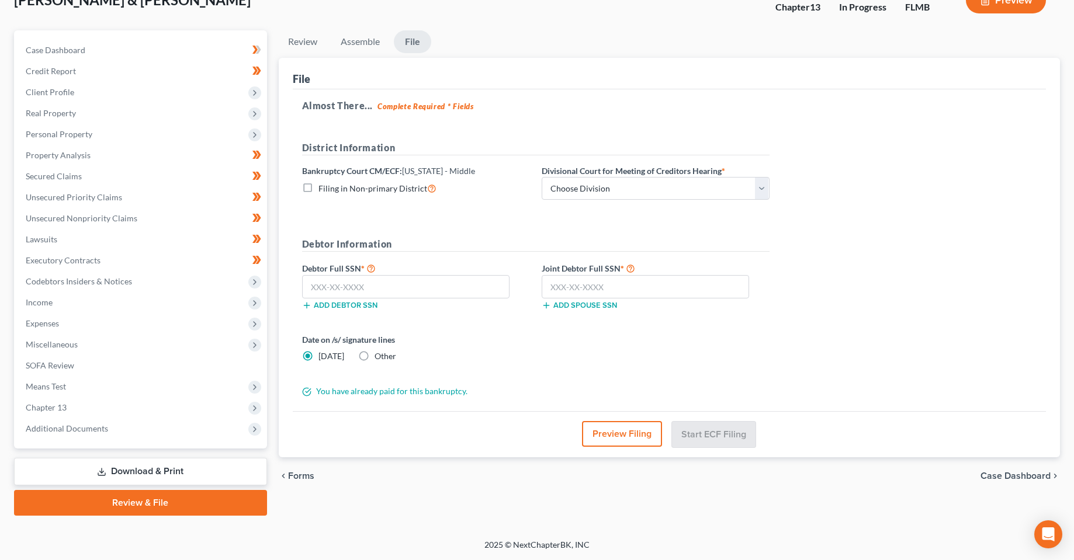
click at [464, 275] on label "Debtor Full SSN *" at bounding box center [416, 268] width 240 height 14
click at [455, 286] on input "text" at bounding box center [406, 286] width 208 height 23
click at [404, 284] on input "text" at bounding box center [406, 286] width 208 height 23
type input "594-50-4498"
click at [583, 293] on input "text" at bounding box center [646, 286] width 208 height 23
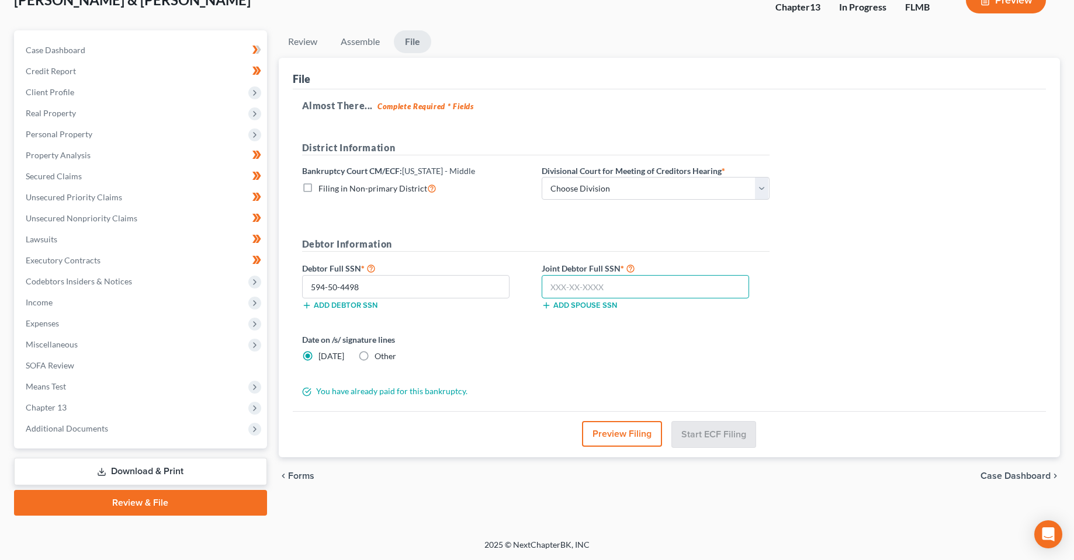
click at [583, 290] on input "text" at bounding box center [646, 286] width 208 height 23
type input "283-80-5739"
click at [596, 331] on form "District Information Bankruptcy Court CM/ECF: [US_STATE] - Middle Filing in Non…" at bounding box center [535, 269] width 467 height 257
drag, startPoint x: 588, startPoint y: 389, endPoint x: 648, endPoint y: 433, distance: 74.4
click at [588, 389] on div "You have already paid for this bankruptcy." at bounding box center [535, 392] width 479 height 12
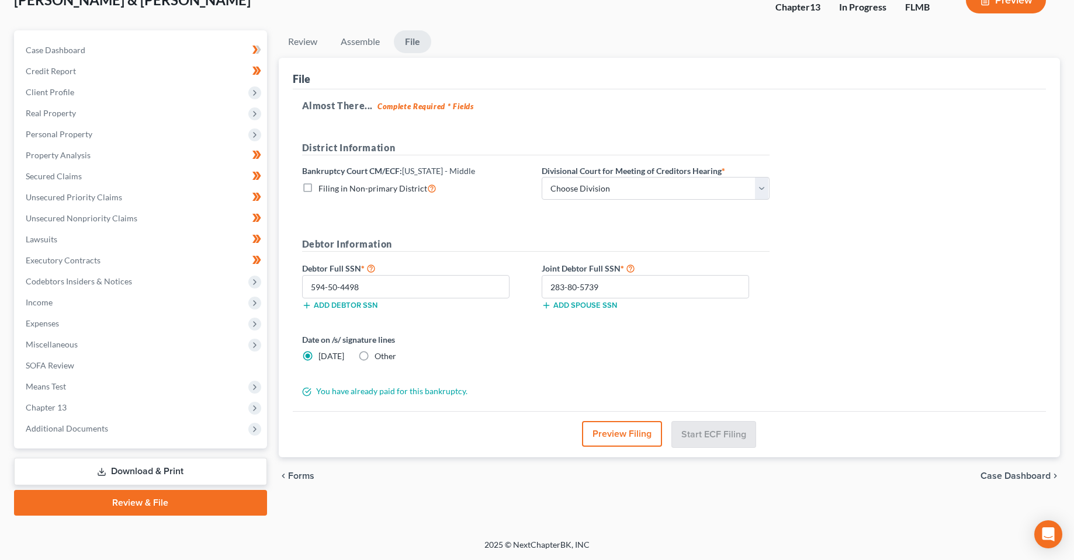
drag, startPoint x: 627, startPoint y: 436, endPoint x: 667, endPoint y: 209, distance: 230.0
click at [510, 411] on div "Preview Filing Start ECF Filing" at bounding box center [670, 434] width 754 height 46
click at [662, 200] on select "Choose Division [GEOGRAPHIC_DATA][PERSON_NAME] [GEOGRAPHIC_DATA] [GEOGRAPHIC_DA…" at bounding box center [656, 188] width 228 height 23
select select "2"
click at [542, 177] on select "Choose Division [GEOGRAPHIC_DATA][PERSON_NAME] [GEOGRAPHIC_DATA] [GEOGRAPHIC_DA…" at bounding box center [656, 188] width 228 height 23
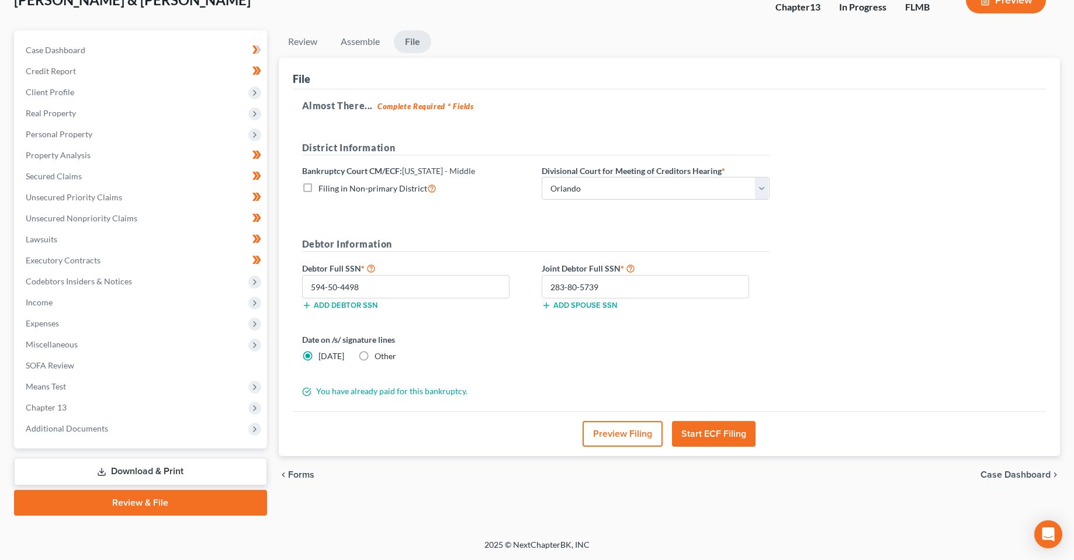
click at [734, 366] on div "Date on /s/ signature lines [DATE] Other" at bounding box center [535, 353] width 479 height 38
click at [720, 432] on button "Start ECF Filing" at bounding box center [714, 434] width 84 height 26
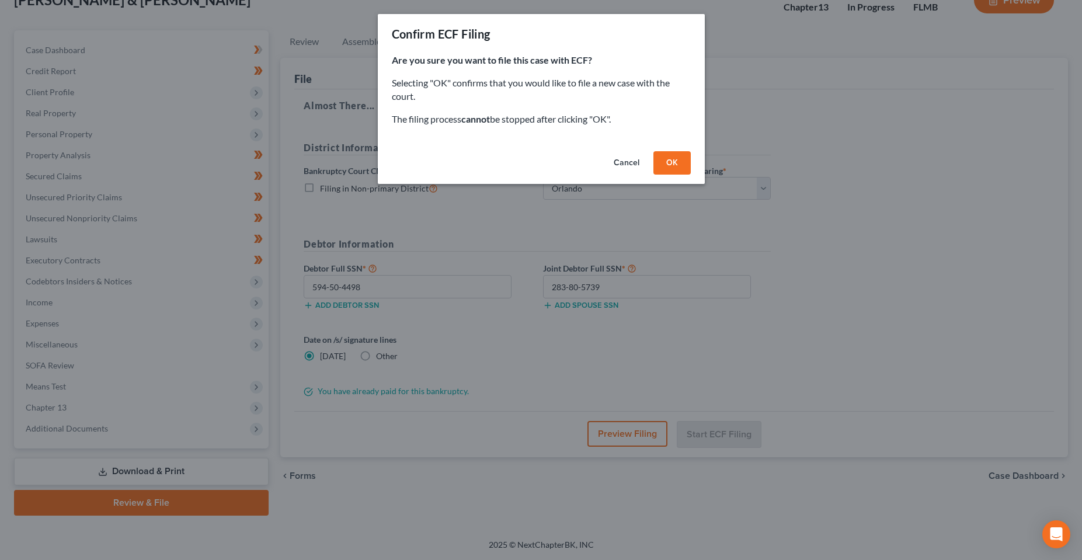
click at [680, 158] on button "OK" at bounding box center [672, 162] width 37 height 23
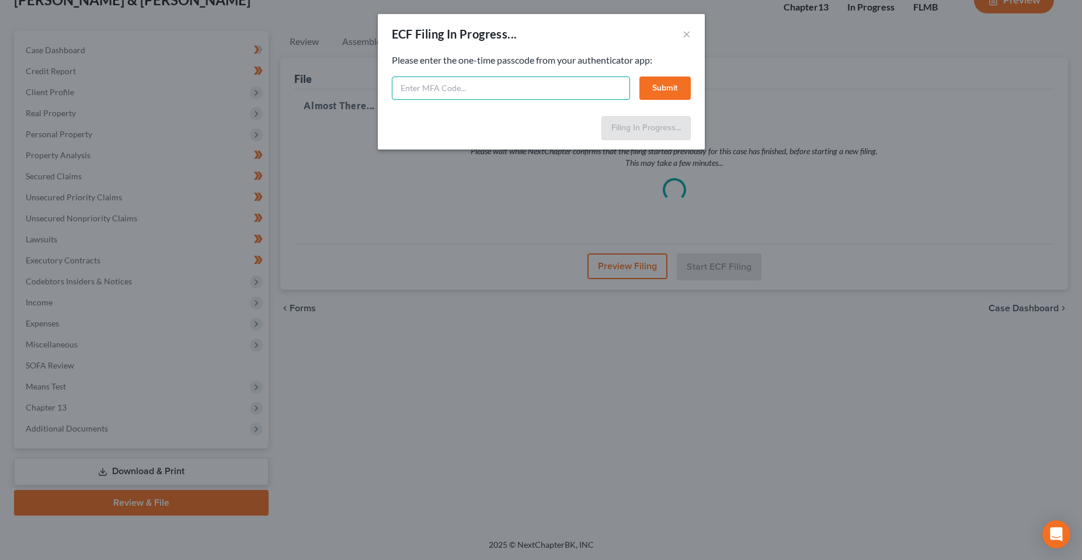
click at [558, 98] on input "text" at bounding box center [511, 88] width 238 height 23
type input "942396"
click at [669, 97] on button "Submit" at bounding box center [665, 88] width 51 height 23
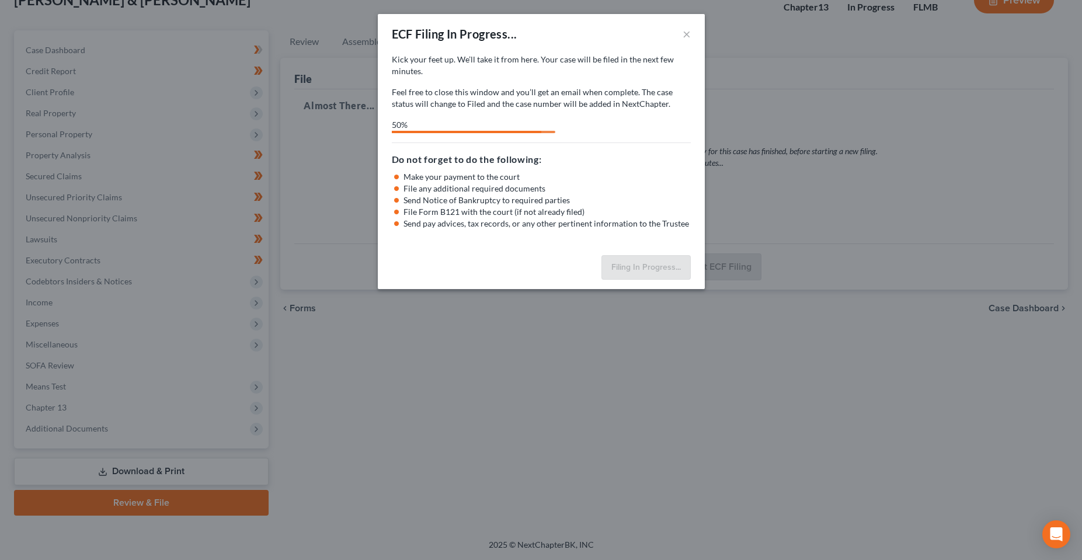
select select "2"
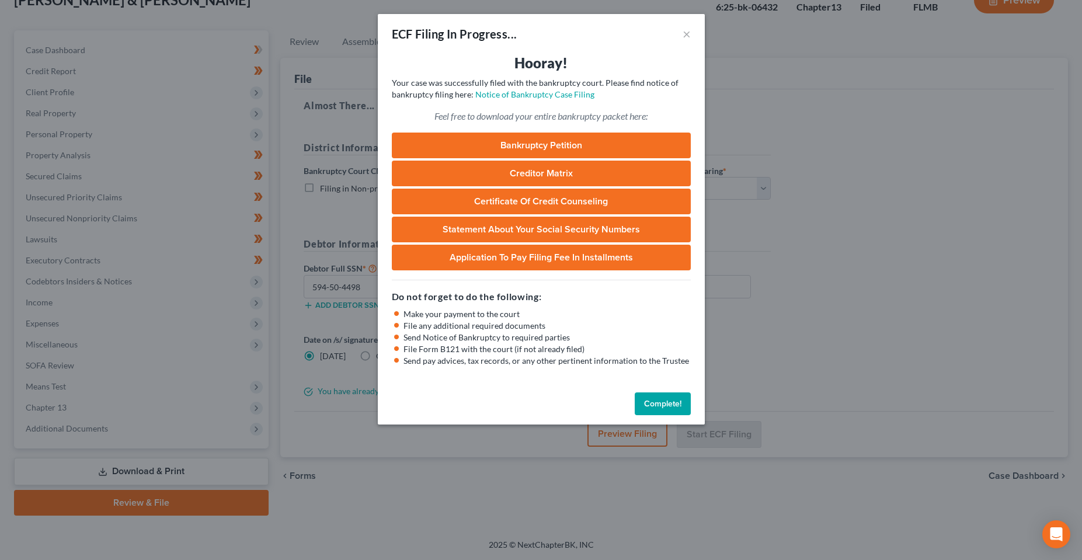
drag, startPoint x: 541, startPoint y: 27, endPoint x: 582, endPoint y: 103, distance: 86.3
click at [541, 27] on div "ECF Filing In Progress... ×" at bounding box center [541, 34] width 327 height 40
click at [512, 92] on link "Notice of Bankruptcy Case Filing" at bounding box center [535, 94] width 119 height 10
click at [685, 39] on button "×" at bounding box center [687, 34] width 8 height 14
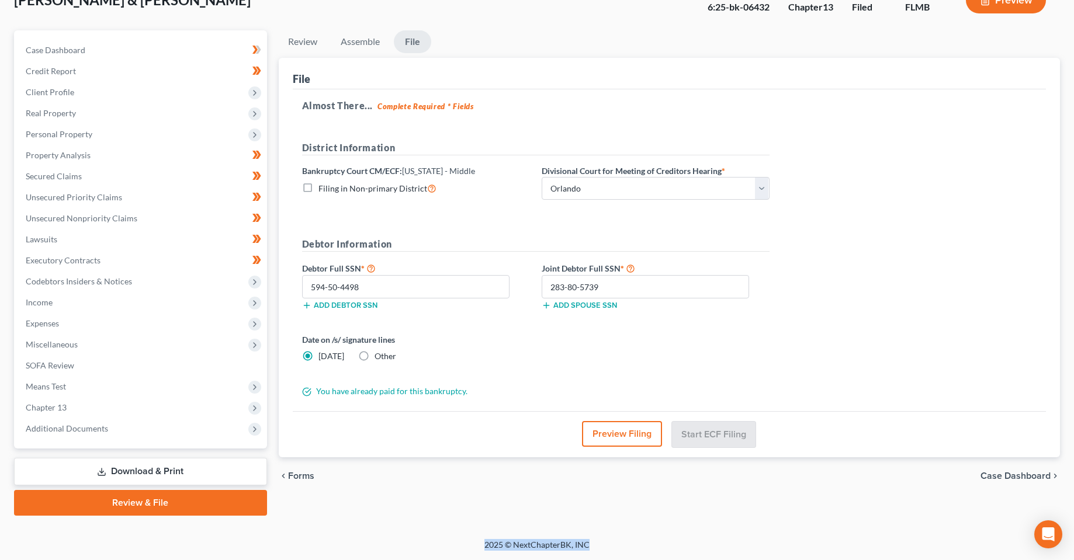
drag, startPoint x: 607, startPoint y: 544, endPoint x: 369, endPoint y: 560, distance: 238.8
click at [377, 560] on div "2025 © NextChapterBK, INC" at bounding box center [537, 549] width 666 height 21
click at [339, 532] on div "[PERSON_NAME] & [PERSON_NAME] Upgraded Case 6:25-bk-06432 Chapter Chapter 13 St…" at bounding box center [537, 253] width 1074 height 574
click at [821, 342] on div "Almost There... Complete Required * Fields District Information Bankruptcy Cour…" at bounding box center [670, 250] width 754 height 322
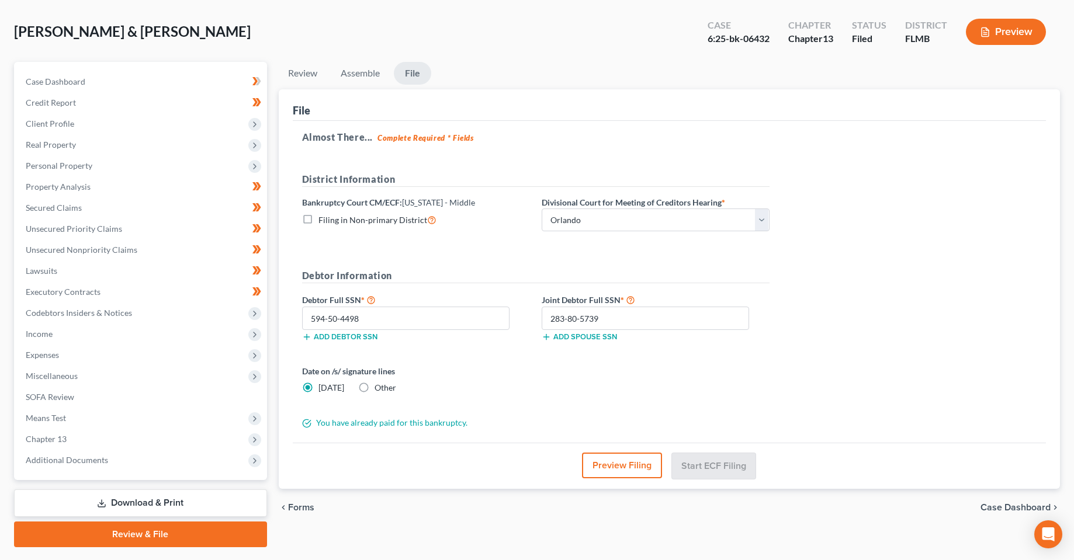
scroll to position [0, 0]
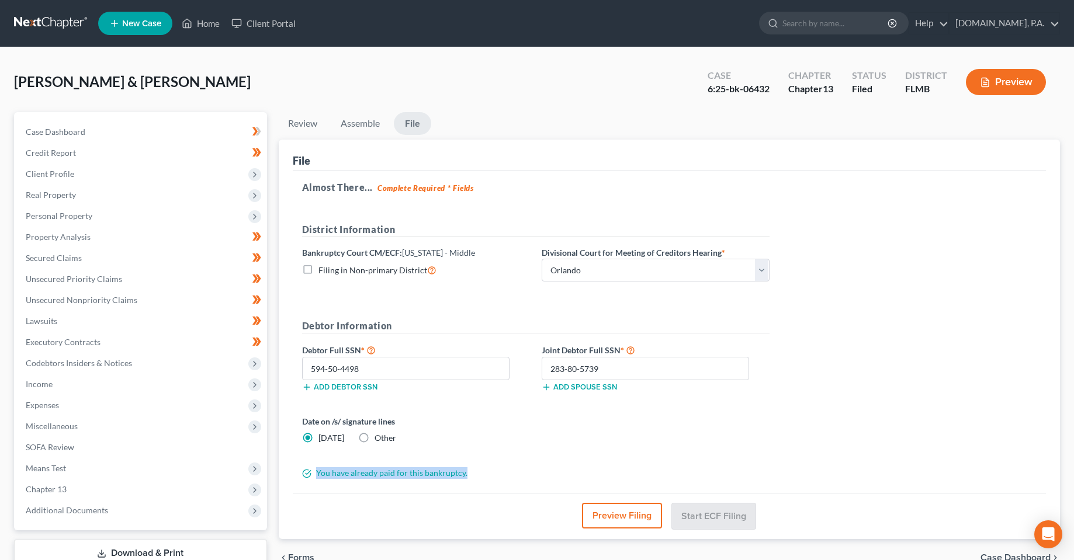
drag, startPoint x: 476, startPoint y: 470, endPoint x: 449, endPoint y: 492, distance: 34.4
click at [271, 467] on div "Petition Navigation Case Dashboard Payments Invoices Payments Payments Credit R…" at bounding box center [536, 354] width 1057 height 485
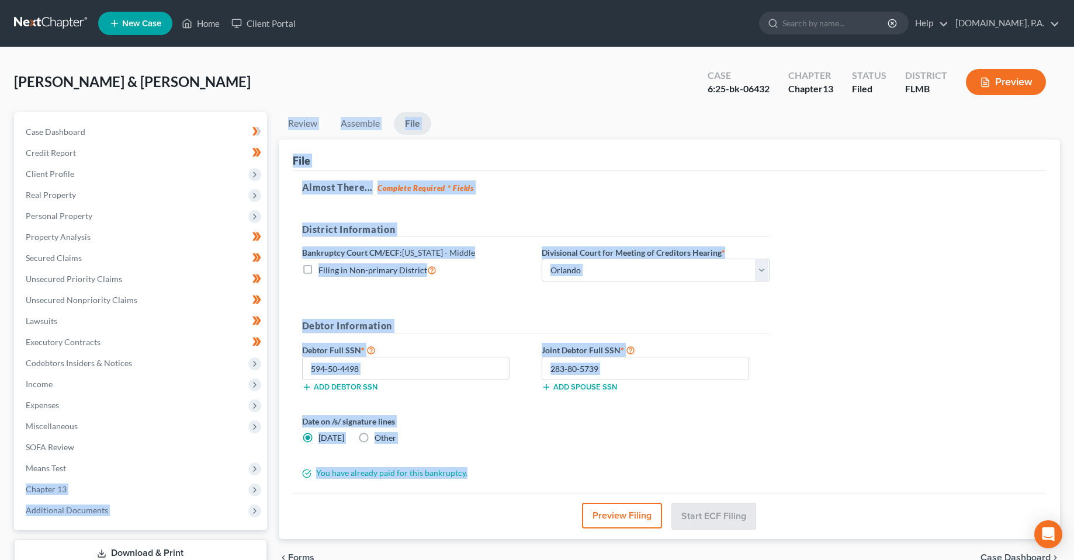
click at [523, 478] on div "You have already paid for this bankruptcy." at bounding box center [535, 473] width 479 height 12
click at [472, 479] on div "You have already paid for this bankruptcy." at bounding box center [535, 473] width 479 height 12
click at [477, 476] on div "You have already paid for this bankruptcy." at bounding box center [535, 473] width 479 height 12
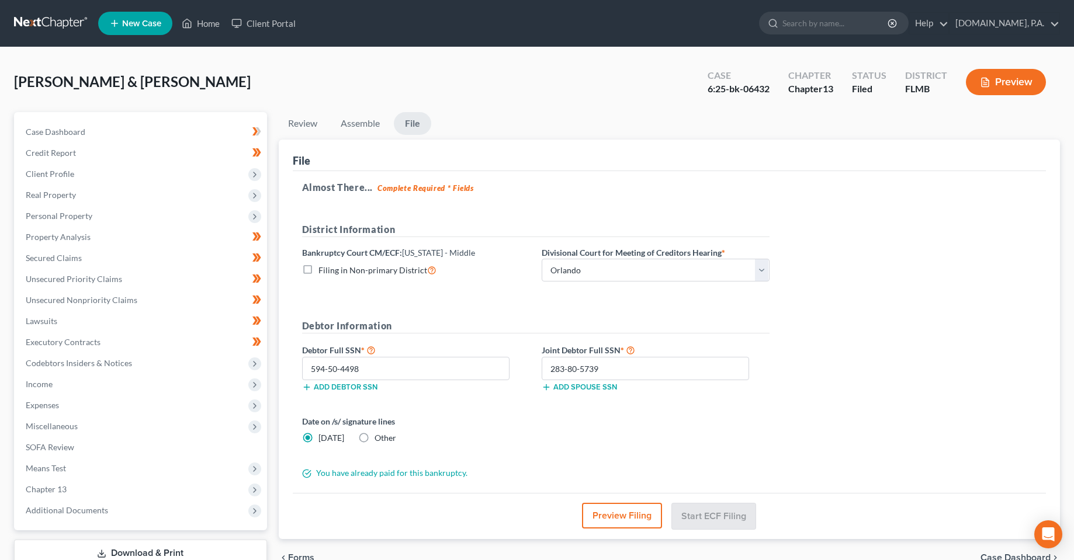
click at [429, 485] on div "Almost There... Complete Required * Fields District Information Bankruptcy Cour…" at bounding box center [670, 332] width 754 height 322
click at [463, 476] on div "You have already paid for this bankruptcy." at bounding box center [535, 473] width 479 height 12
click at [858, 335] on div "Almost There... Complete Required * Fields District Information Bankruptcy Cour…" at bounding box center [670, 332] width 754 height 322
drag, startPoint x: 771, startPoint y: 88, endPoint x: 707, endPoint y: 93, distance: 64.4
click at [707, 93] on div "Case 6:25-bk-06432" at bounding box center [738, 83] width 81 height 34
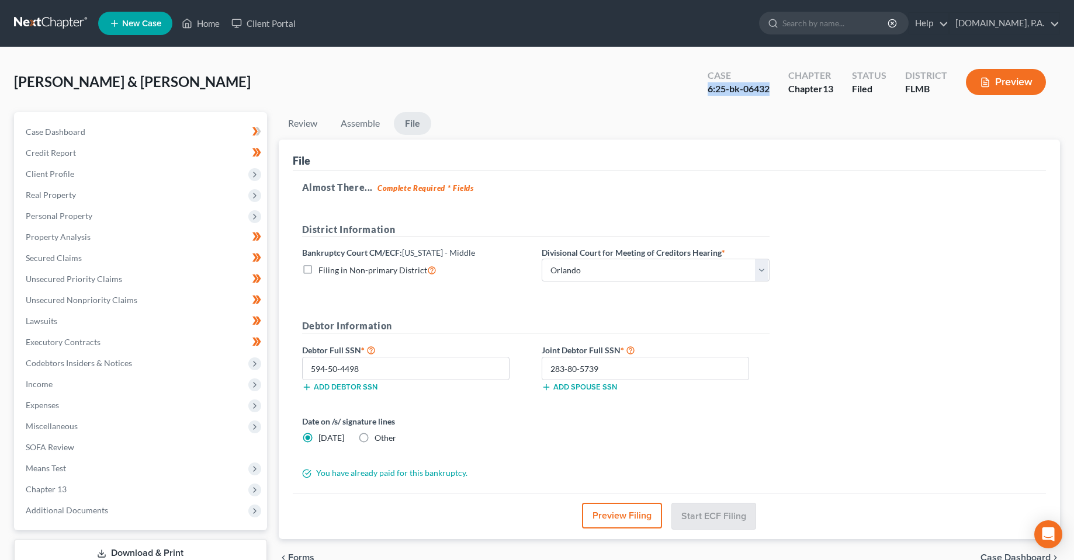
copy div "6:25-bk-06432"
